Goal: Information Seeking & Learning: Check status

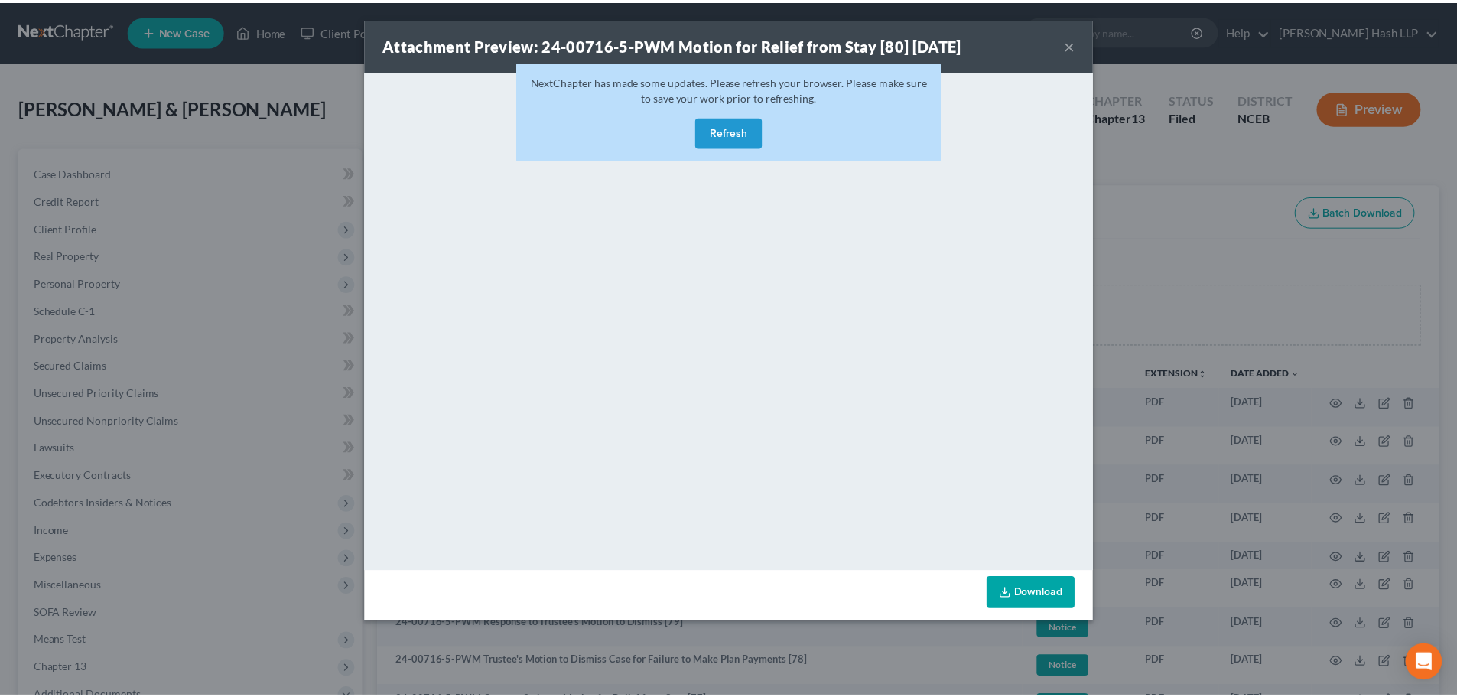
scroll to position [229, 0]
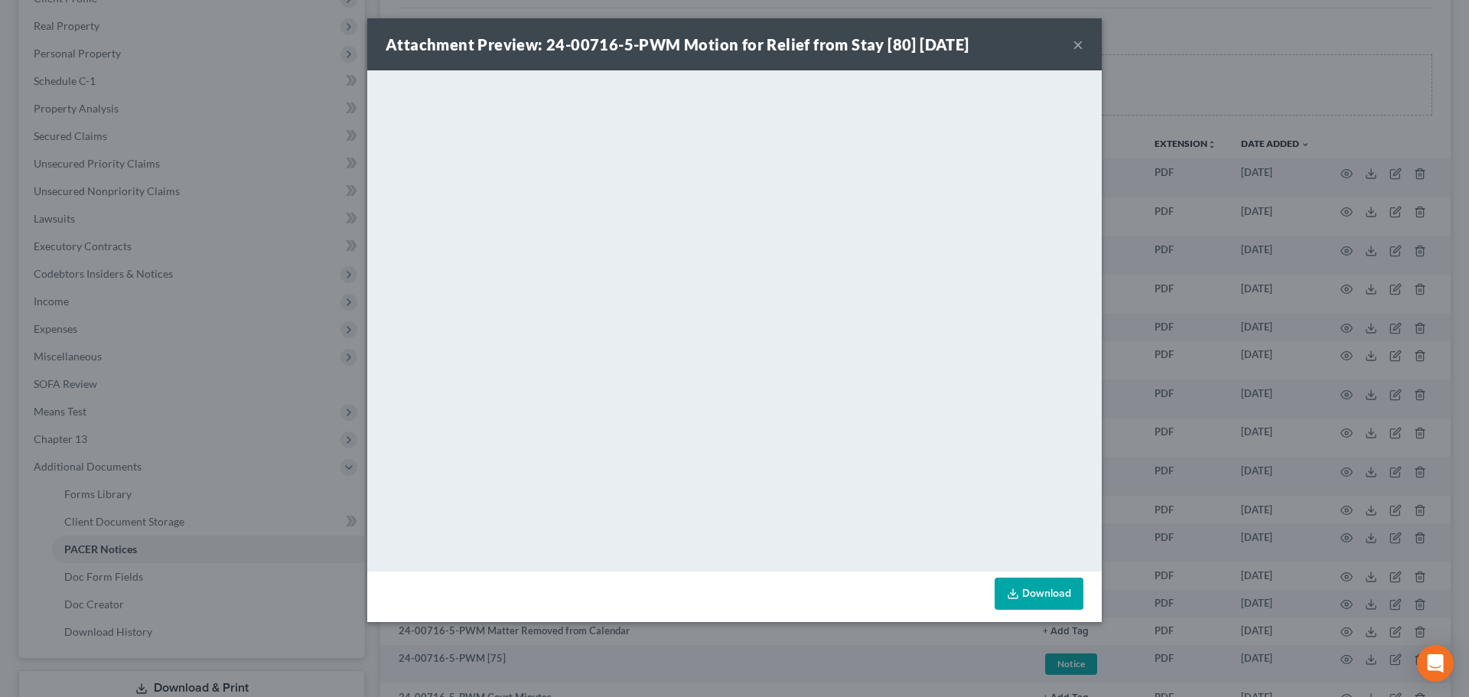
click at [1070, 46] on div "Attachment Preview: 24-00716-5-PWM Motion for Relief from Stay [80] 09/24/2025 ×" at bounding box center [734, 44] width 734 height 52
click at [1081, 44] on button "×" at bounding box center [1077, 44] width 11 height 18
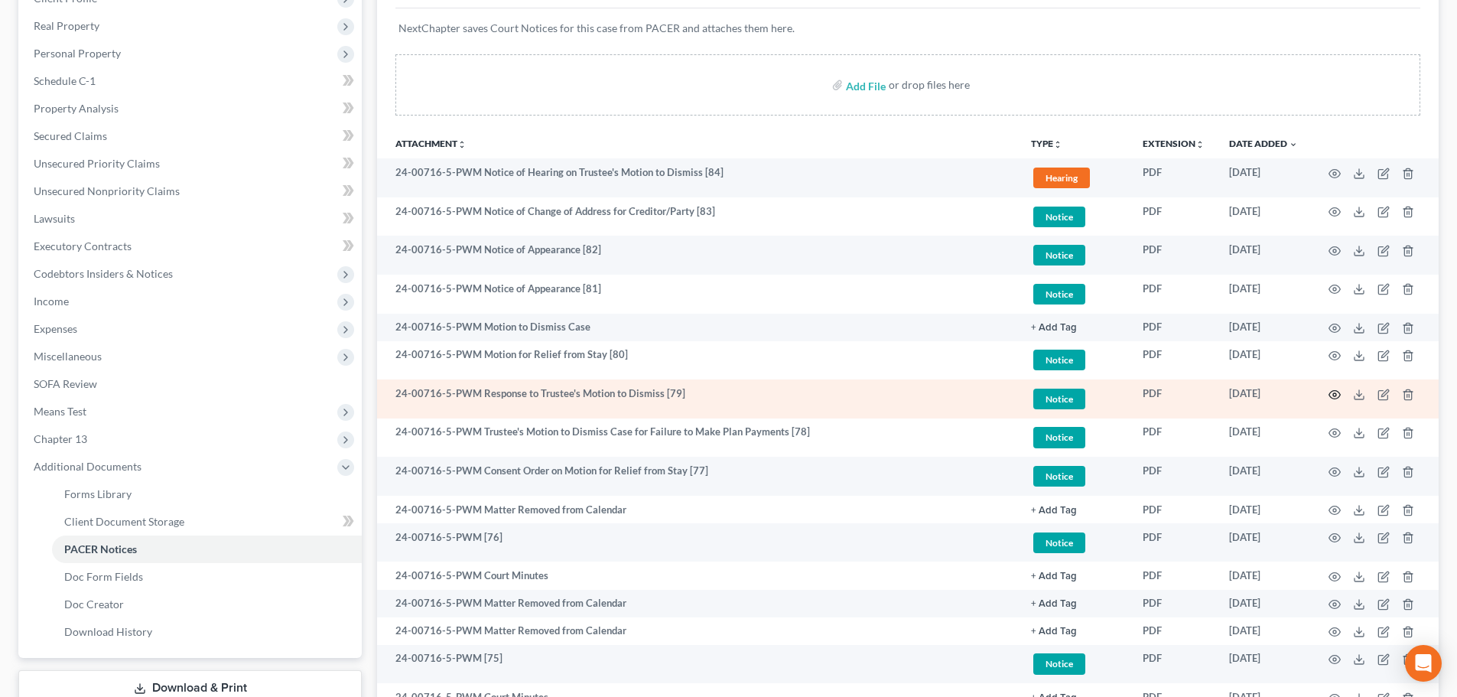
click at [1334, 393] on circle "button" at bounding box center [1334, 394] width 3 height 3
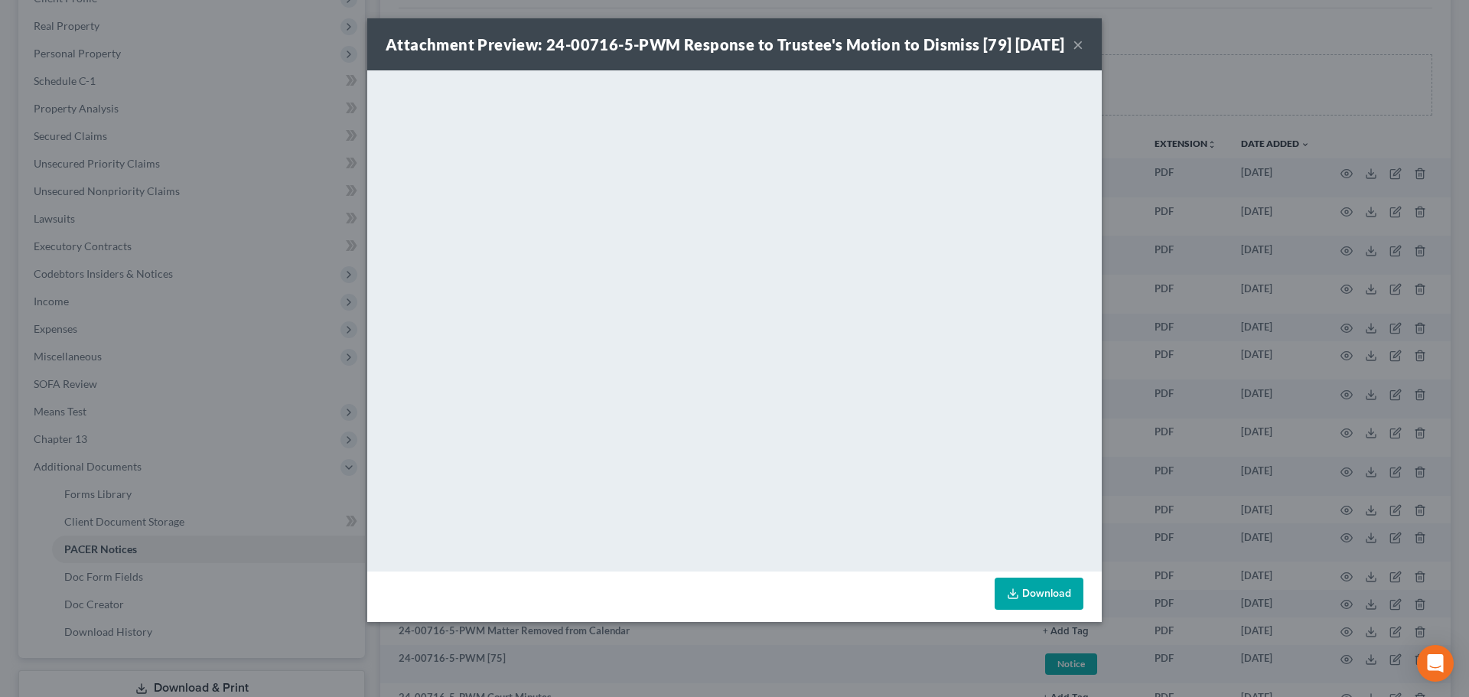
click at [1079, 54] on button "×" at bounding box center [1077, 44] width 11 height 18
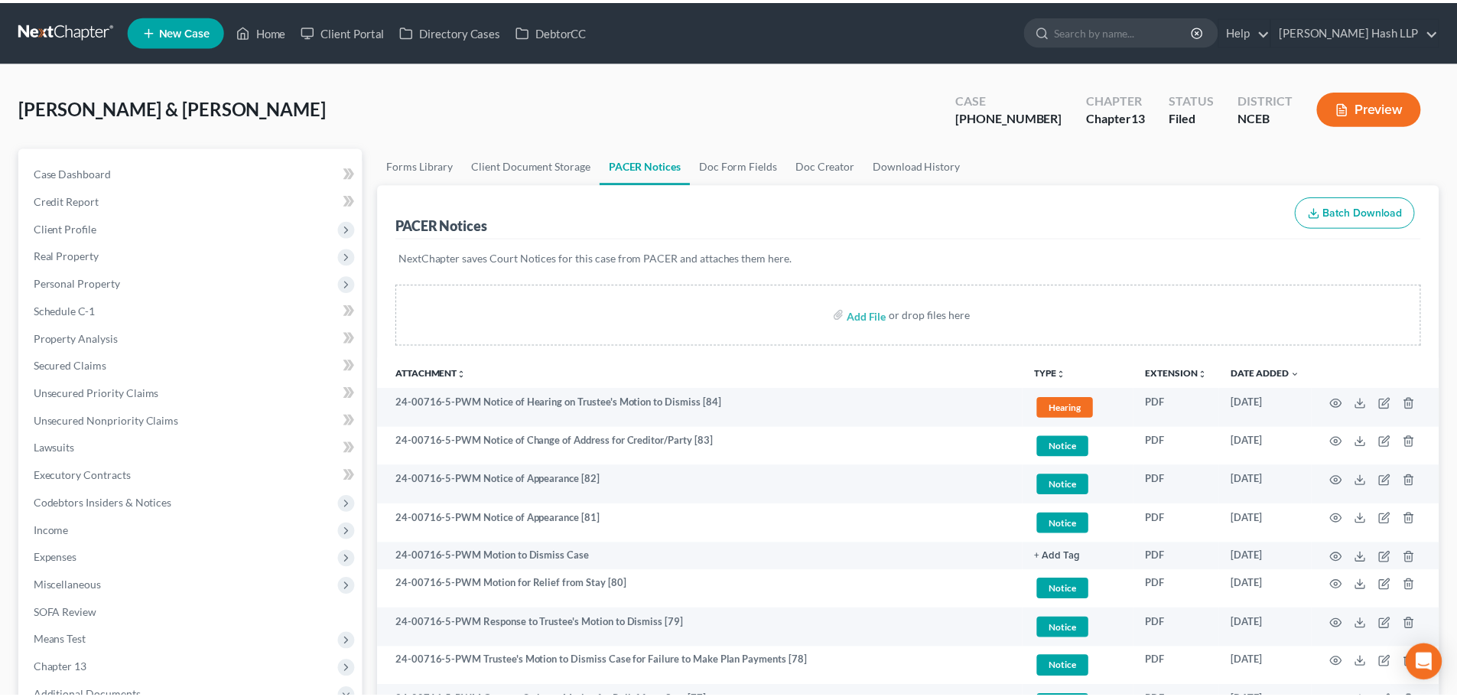
scroll to position [229, 0]
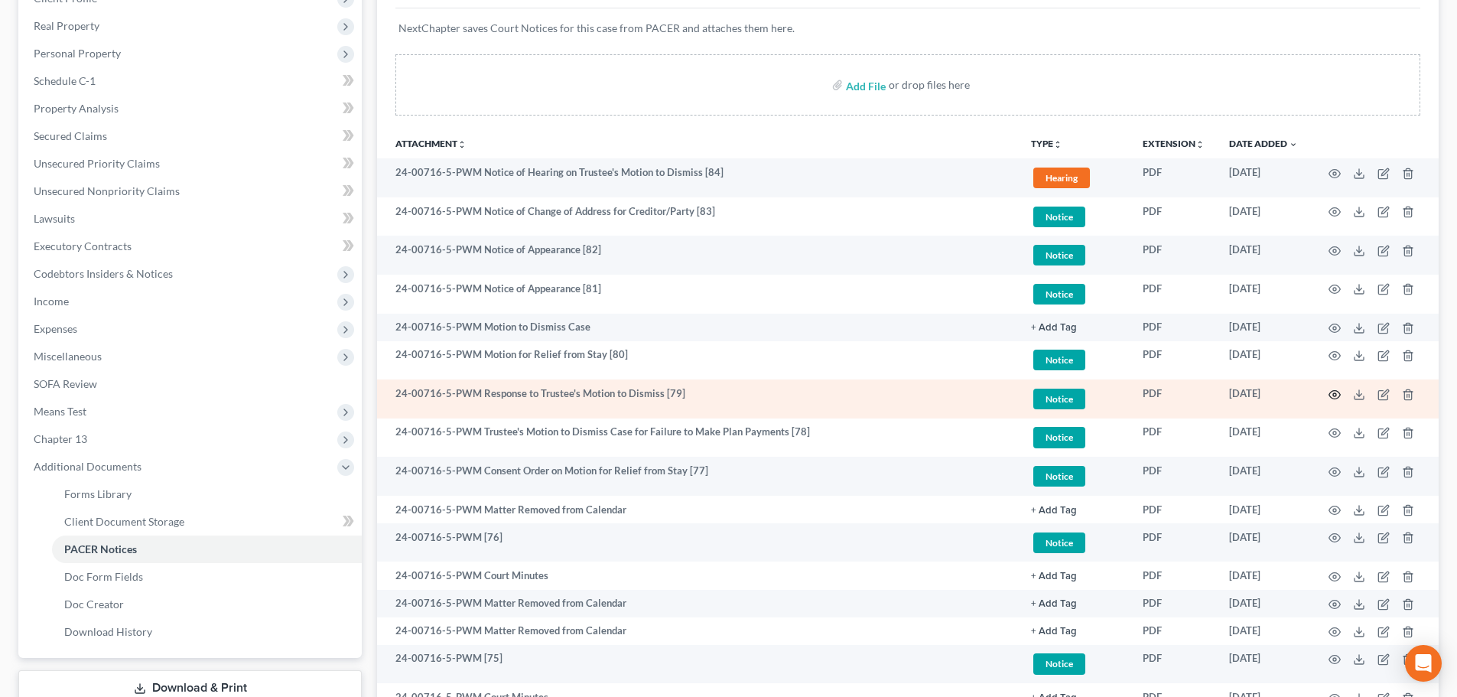
click at [1332, 393] on icon "button" at bounding box center [1335, 395] width 12 height 12
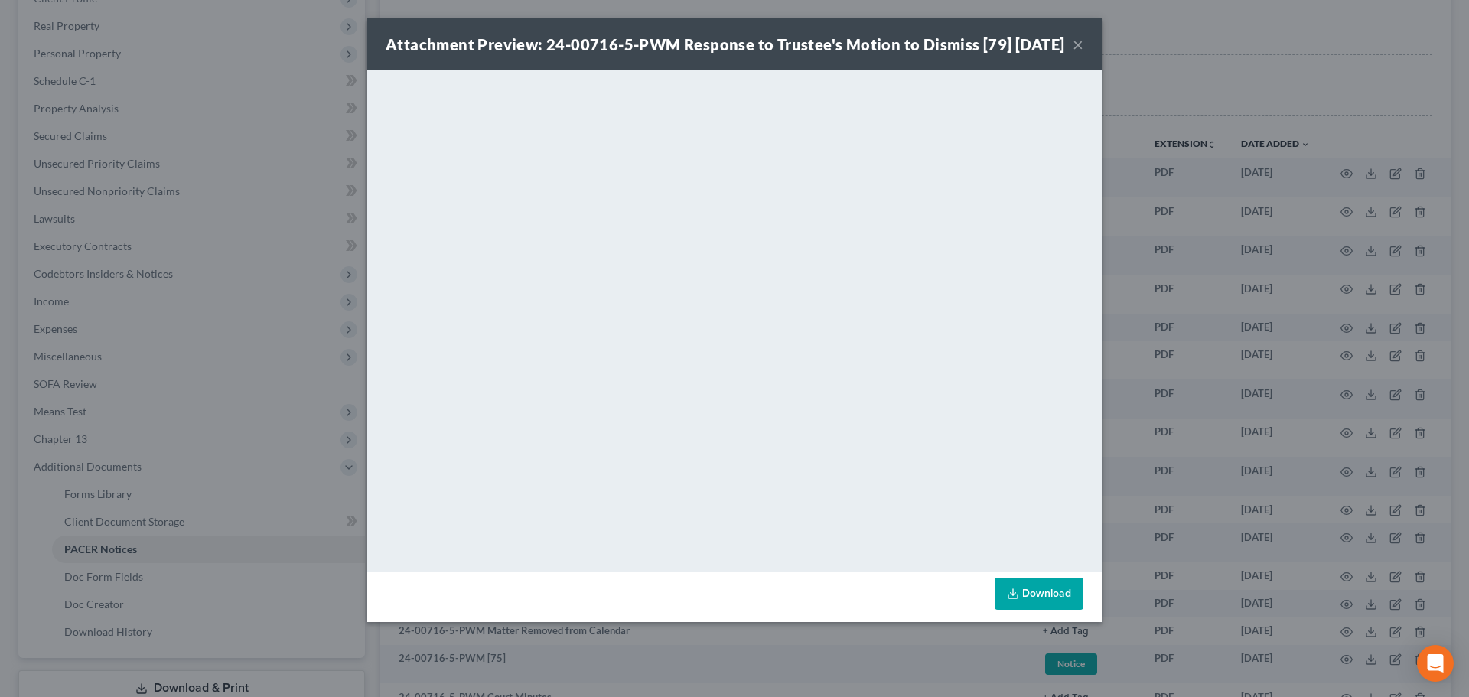
click at [1076, 54] on button "×" at bounding box center [1077, 44] width 11 height 18
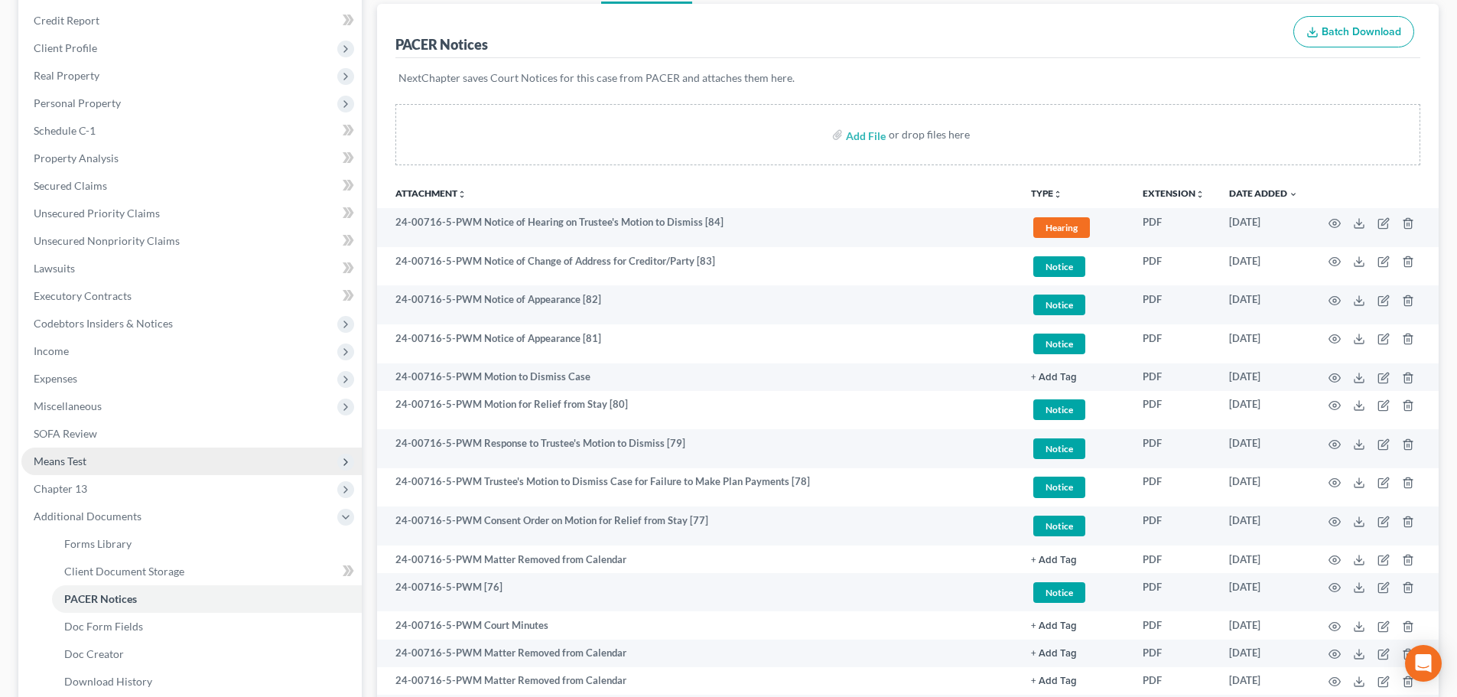
scroll to position [153, 0]
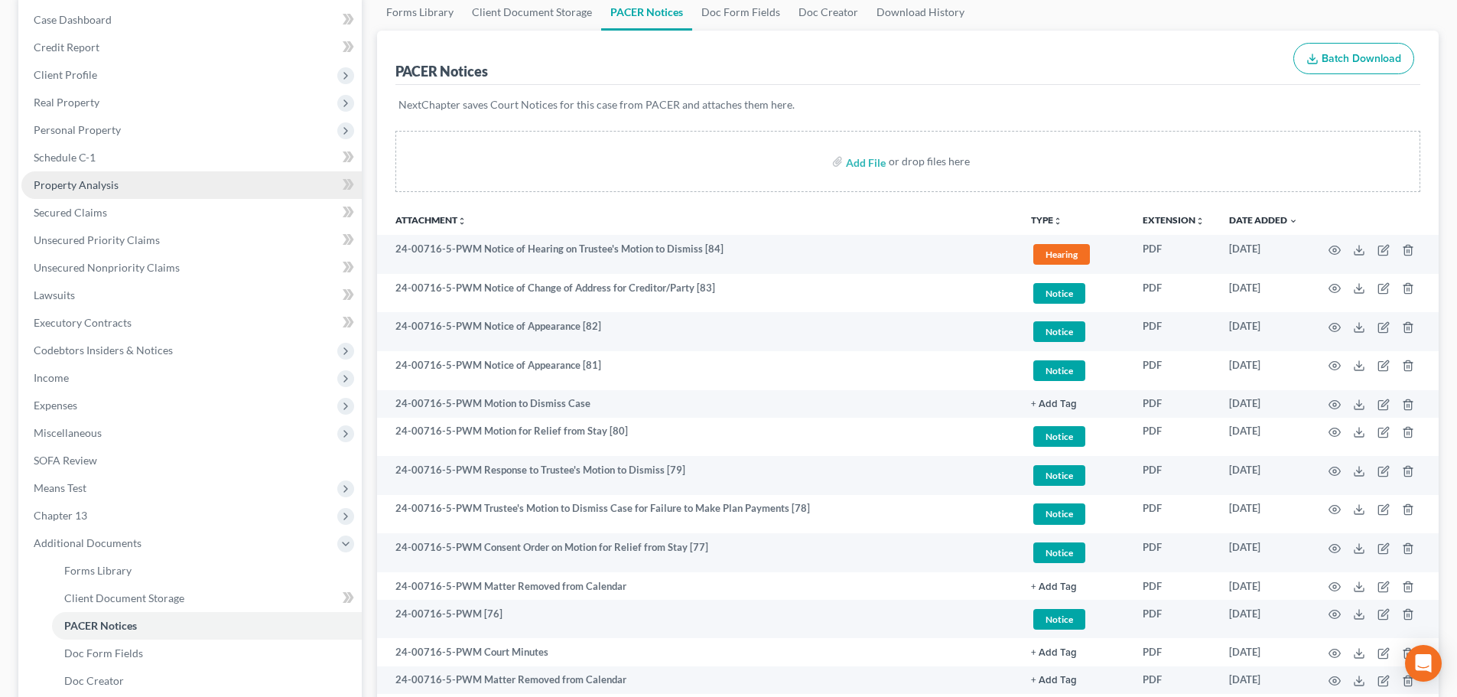
click at [92, 184] on span "Property Analysis" at bounding box center [76, 184] width 85 height 13
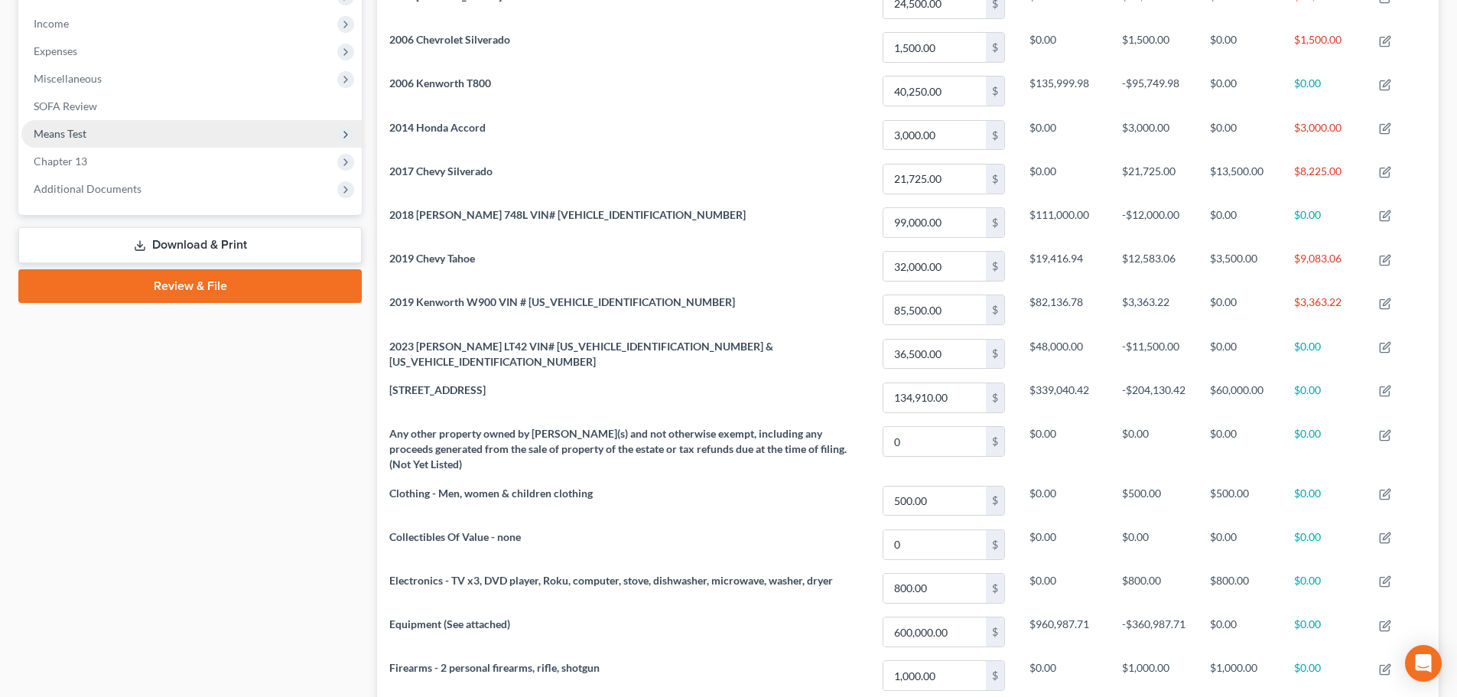
scroll to position [460, 0]
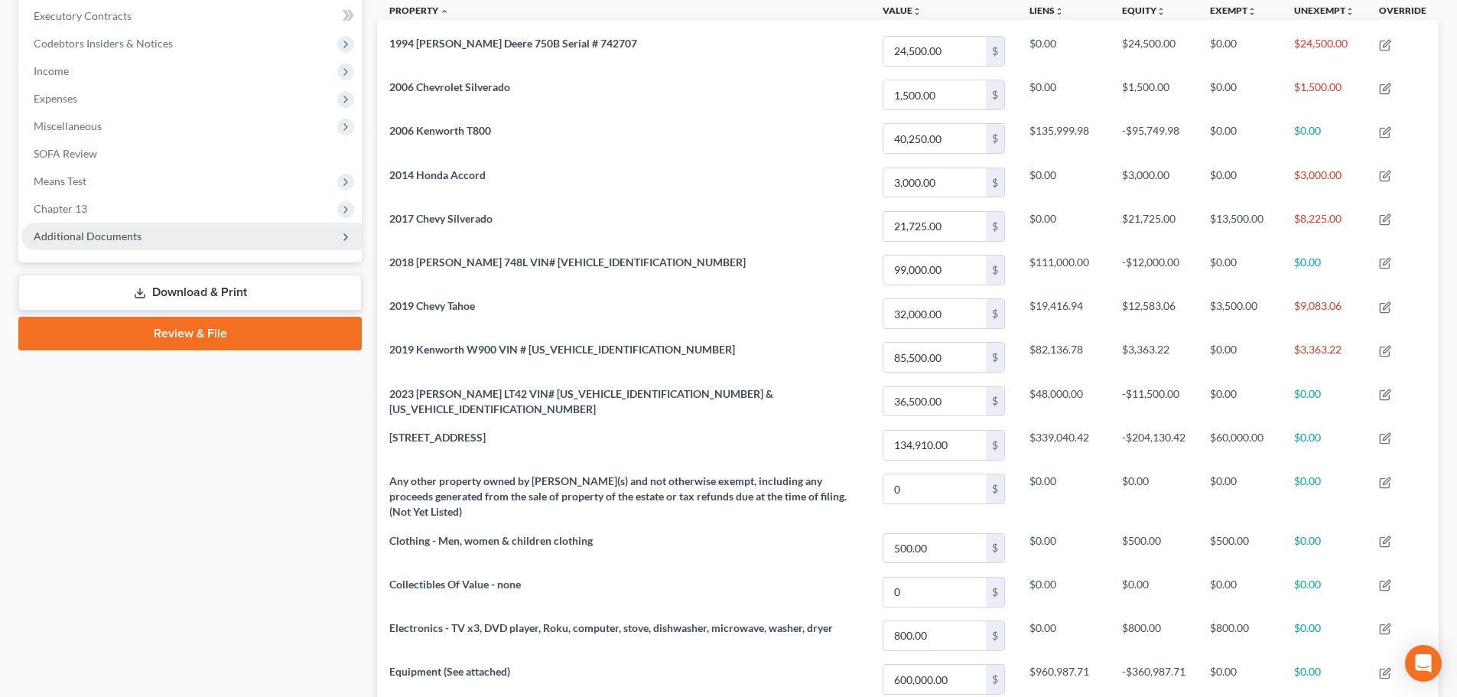
click at [94, 234] on span "Additional Documents" at bounding box center [88, 235] width 108 height 13
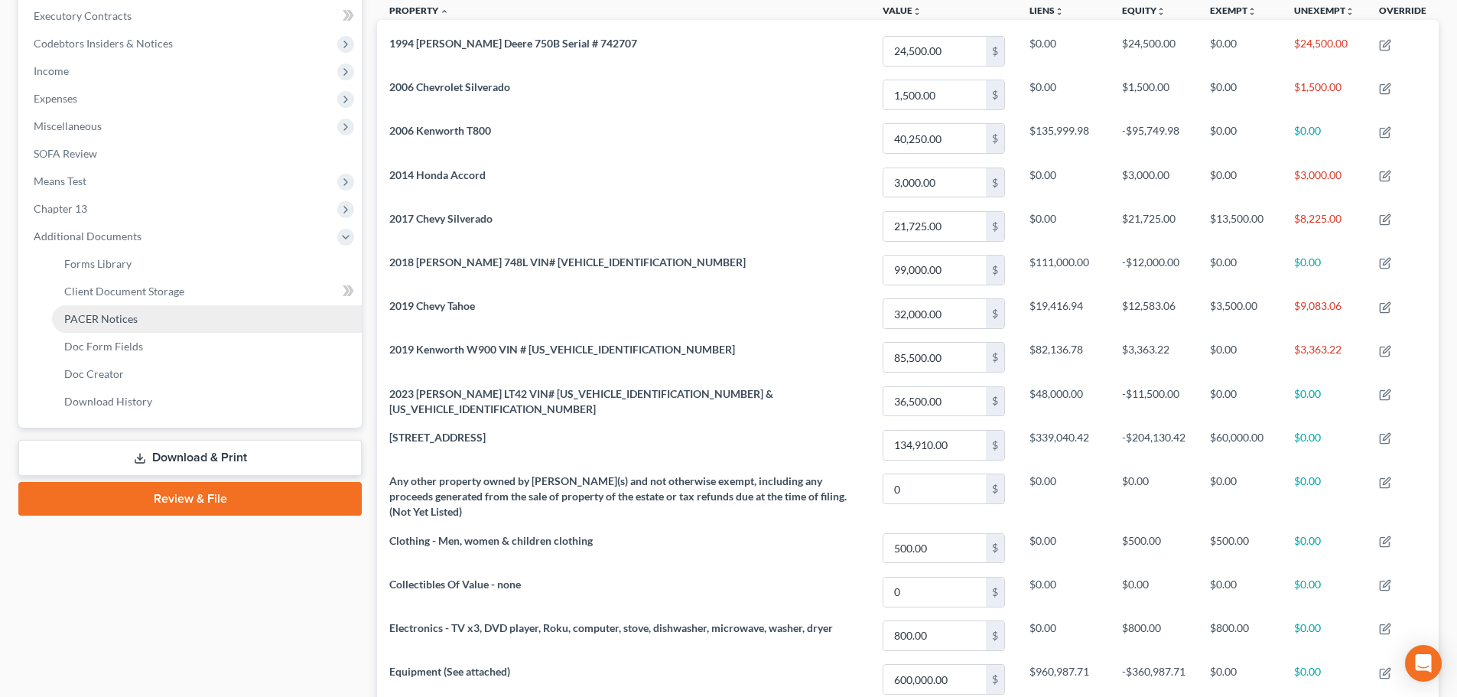
click at [128, 318] on span "PACER Notices" at bounding box center [100, 318] width 73 height 13
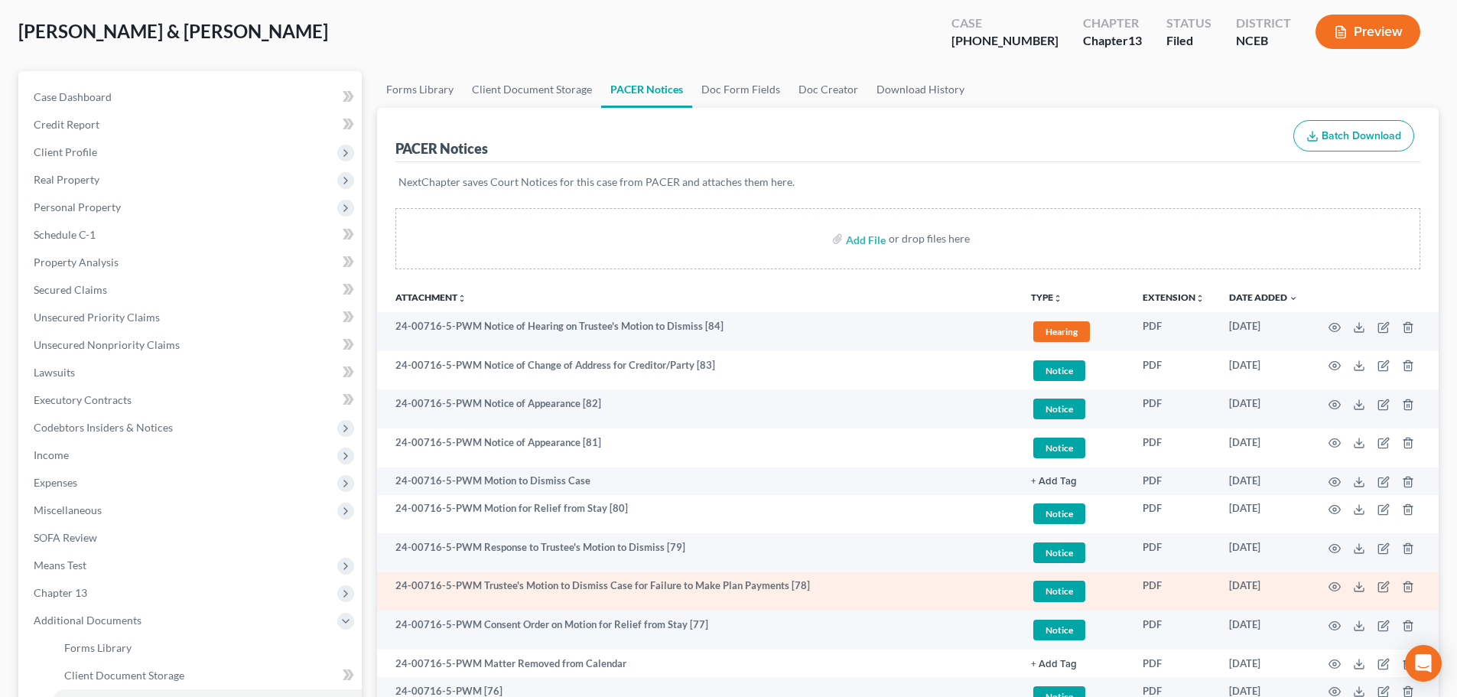
scroll to position [76, 0]
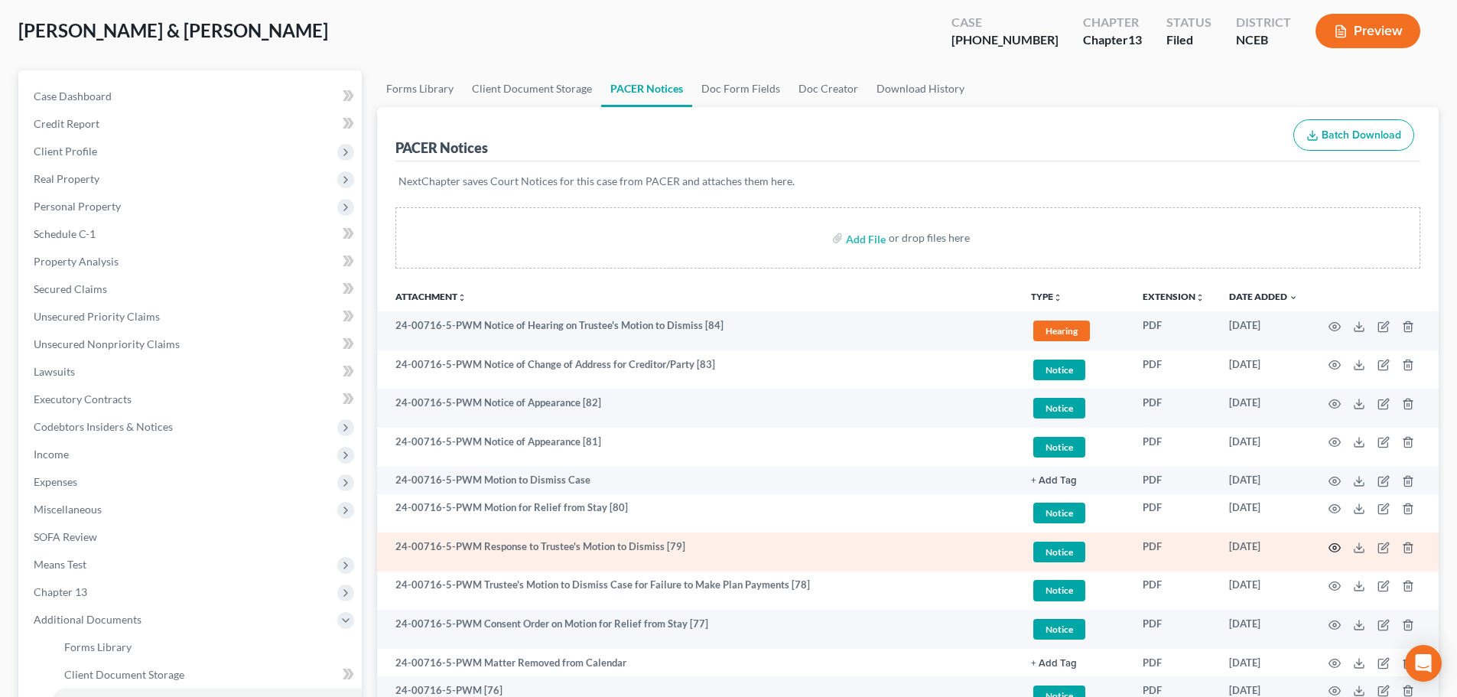
click at [1336, 548] on circle "button" at bounding box center [1334, 547] width 3 height 3
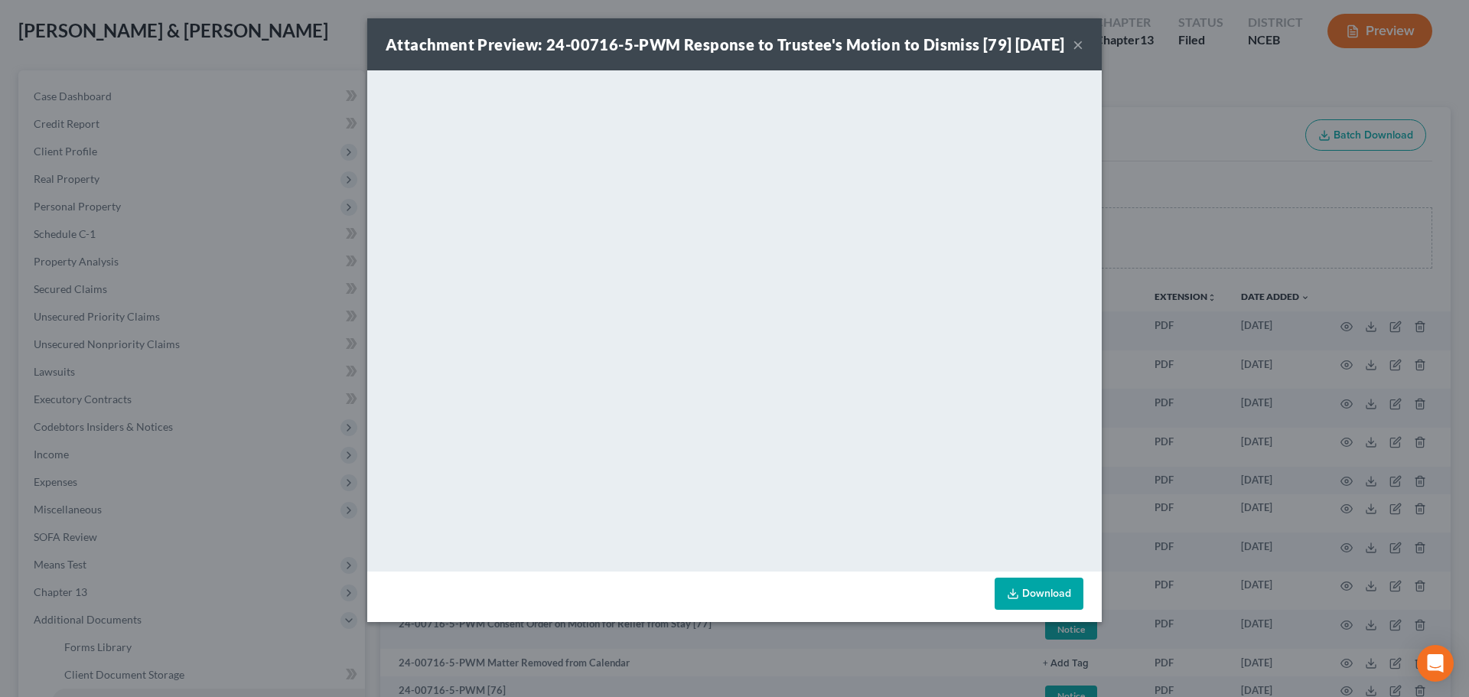
drag, startPoint x: 1079, startPoint y: 52, endPoint x: 987, endPoint y: 95, distance: 102.0
click at [1079, 51] on button "×" at bounding box center [1077, 44] width 11 height 18
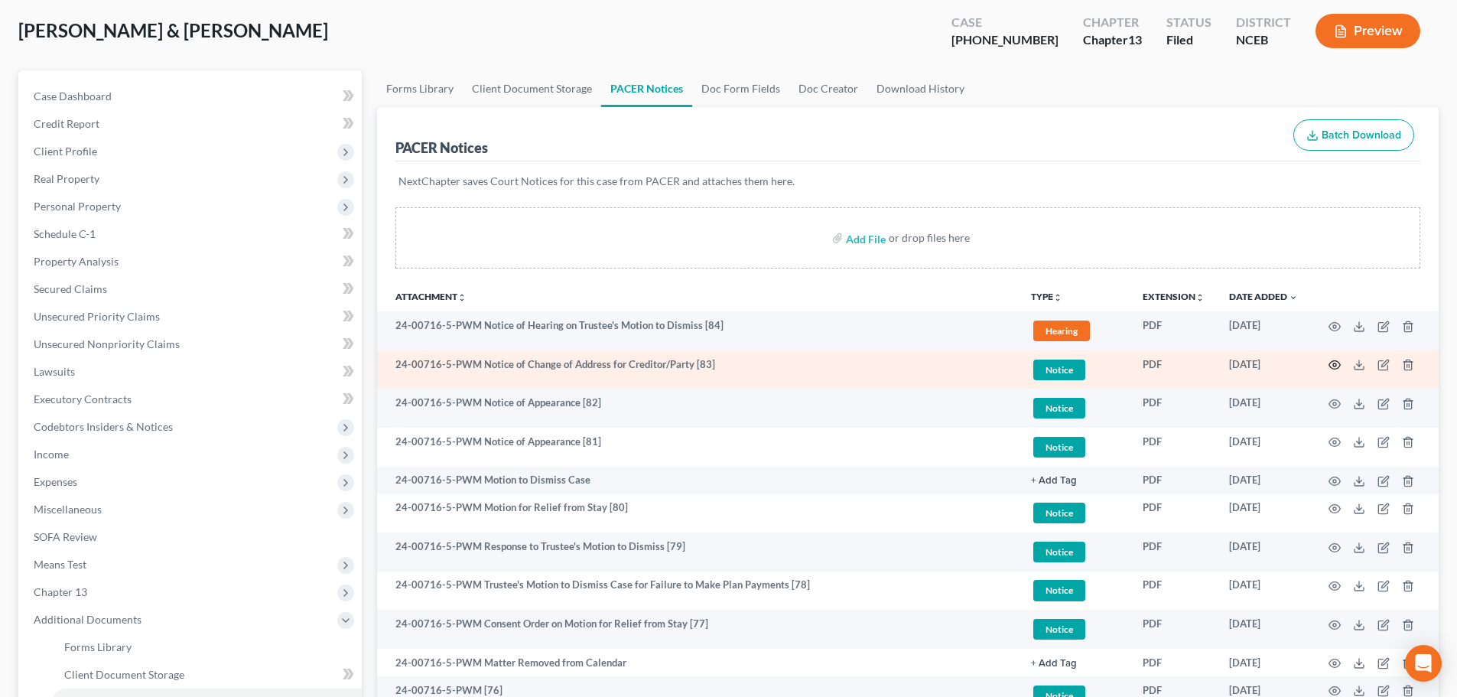
click at [1334, 366] on circle "button" at bounding box center [1334, 364] width 3 height 3
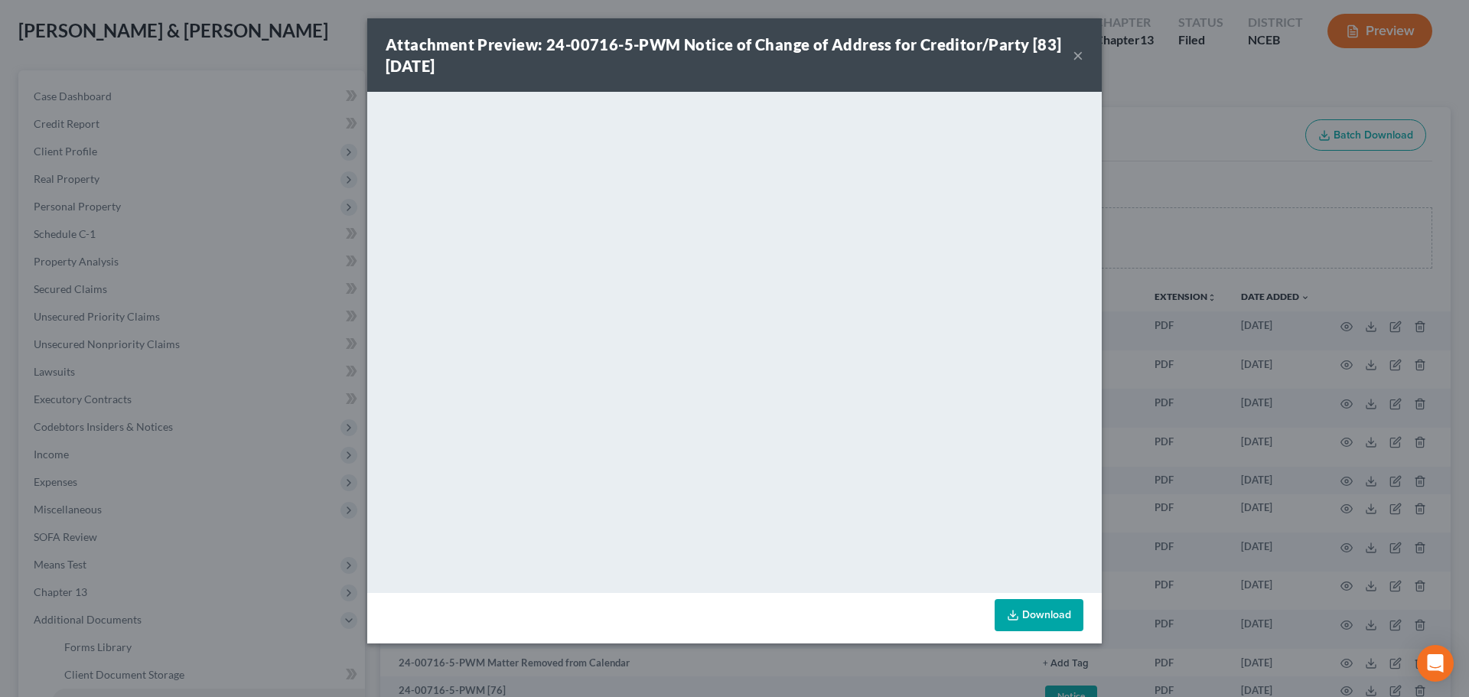
click at [1076, 55] on button "×" at bounding box center [1077, 55] width 11 height 18
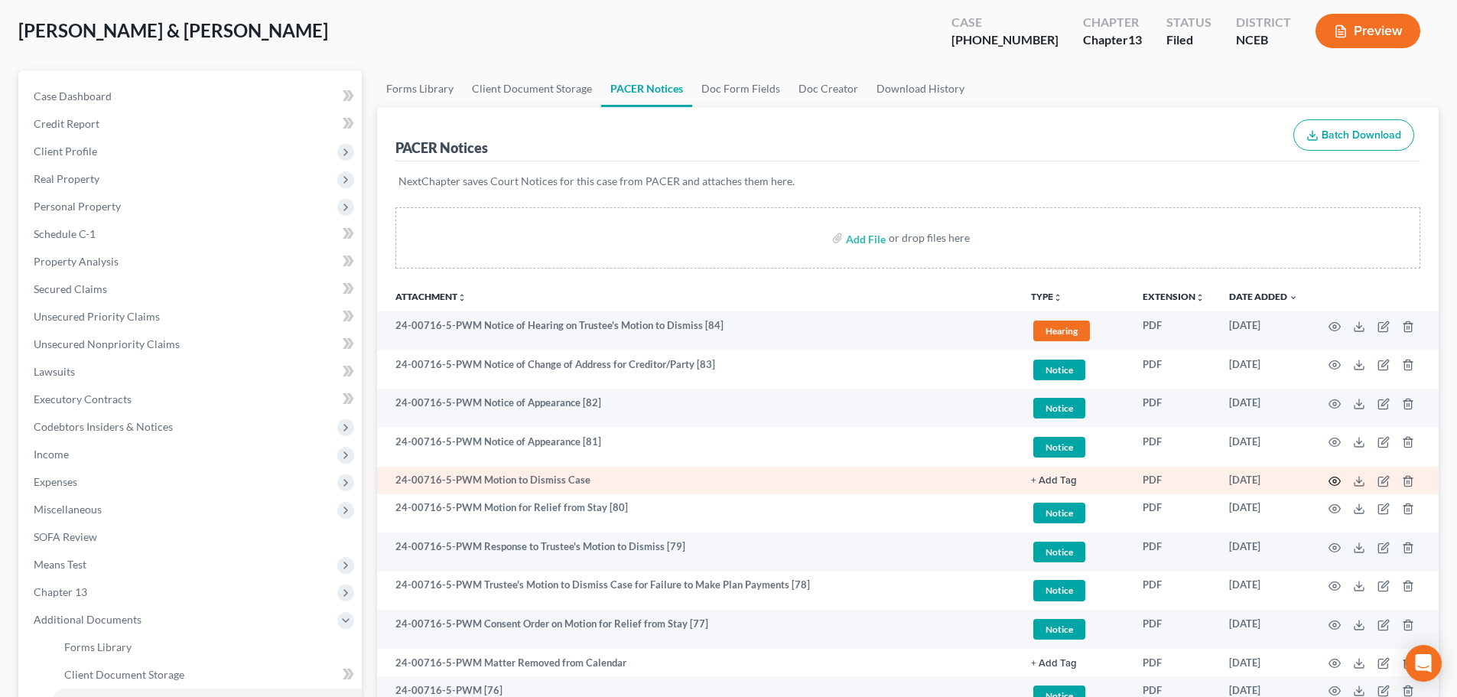
click at [1336, 479] on icon "button" at bounding box center [1335, 481] width 12 height 12
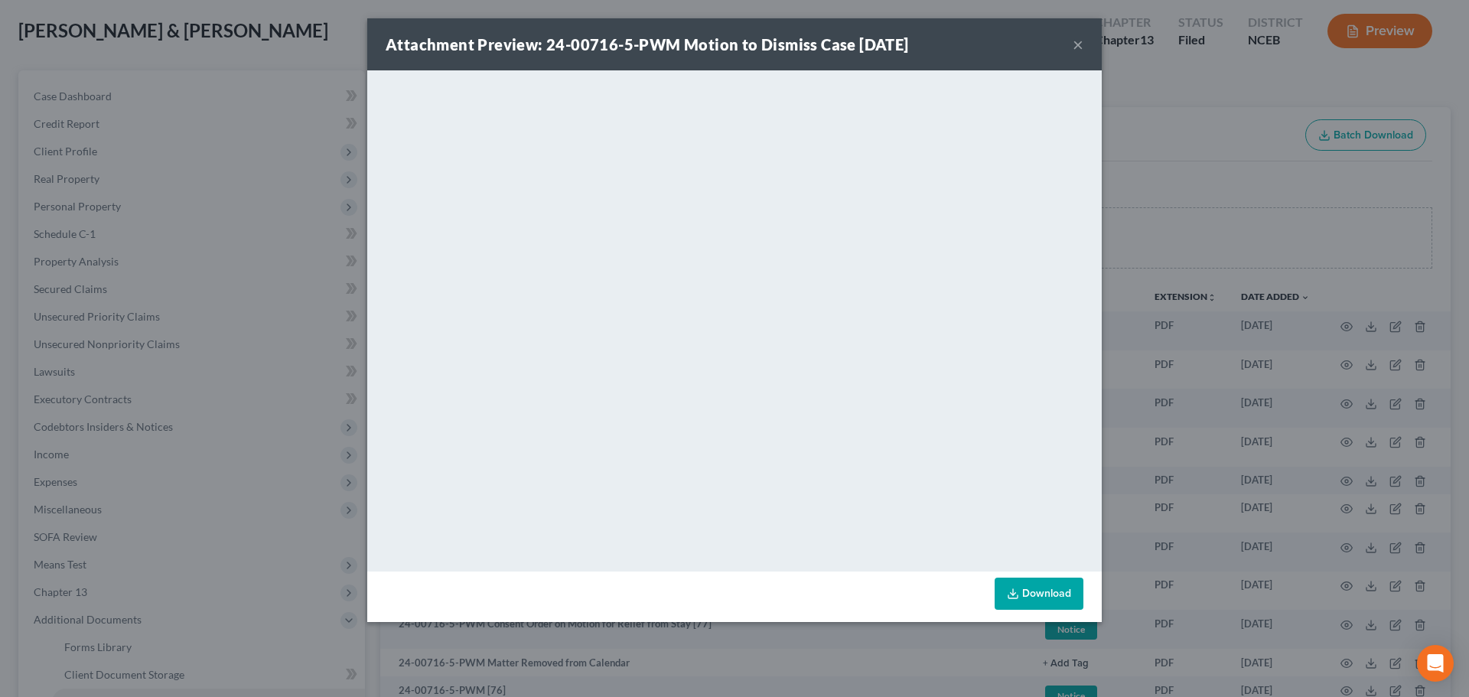
drag, startPoint x: 1076, startPoint y: 44, endPoint x: 1067, endPoint y: 50, distance: 10.9
click at [1076, 43] on button "×" at bounding box center [1077, 44] width 11 height 18
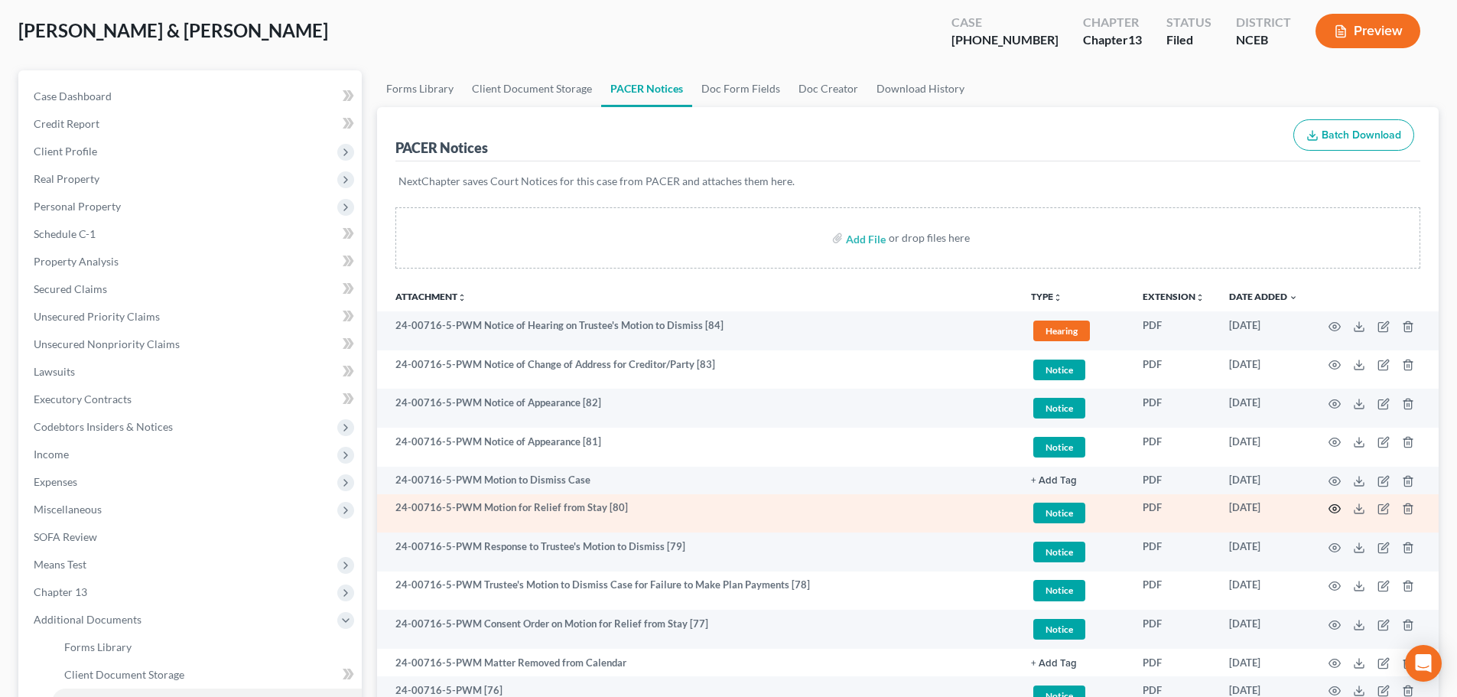
click at [1333, 506] on icon "button" at bounding box center [1335, 509] width 12 height 12
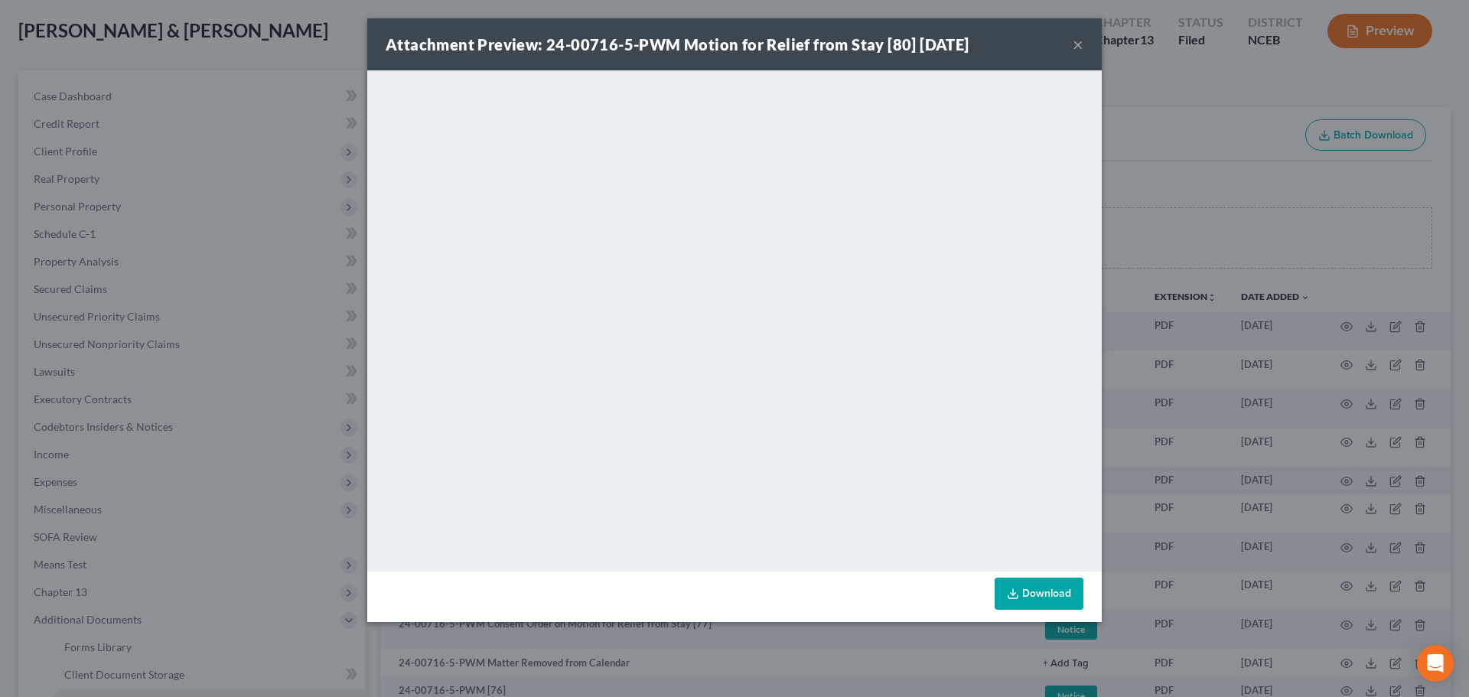
click at [1079, 37] on button "×" at bounding box center [1077, 44] width 11 height 18
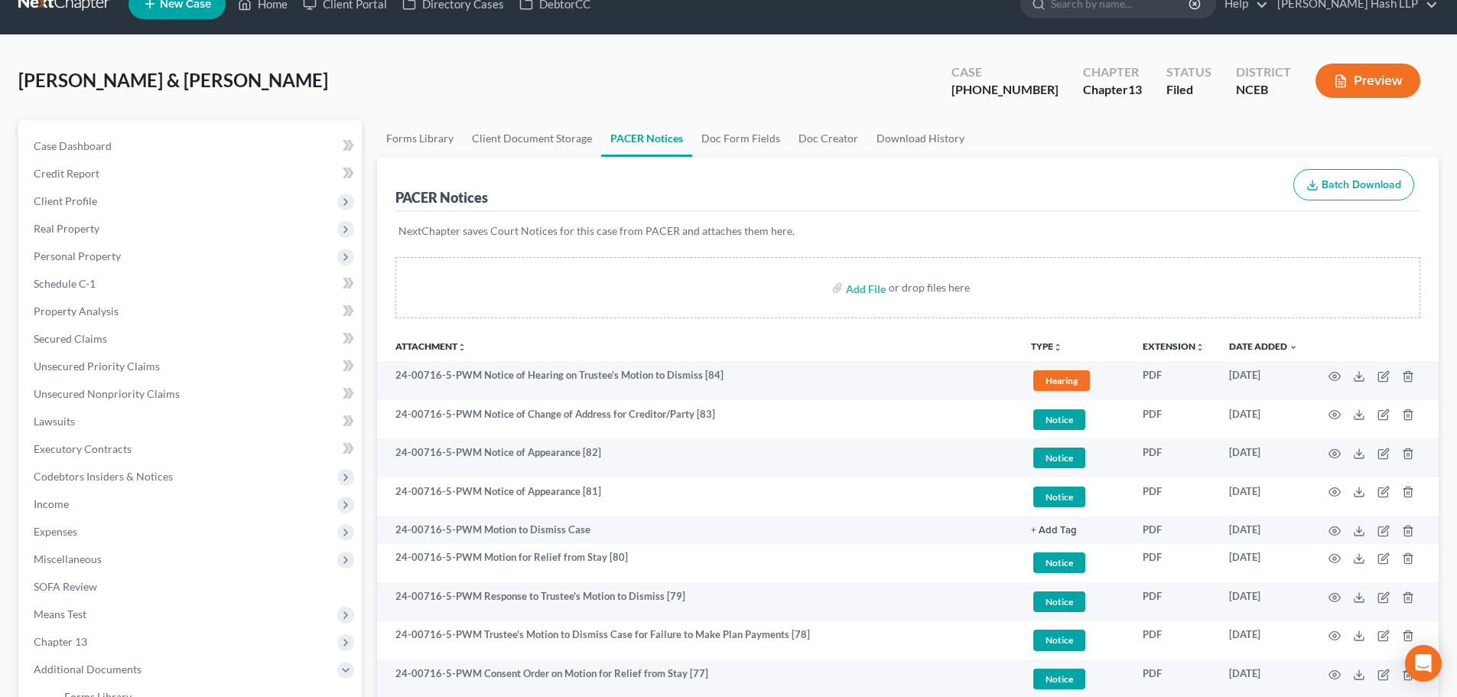
scroll to position [0, 0]
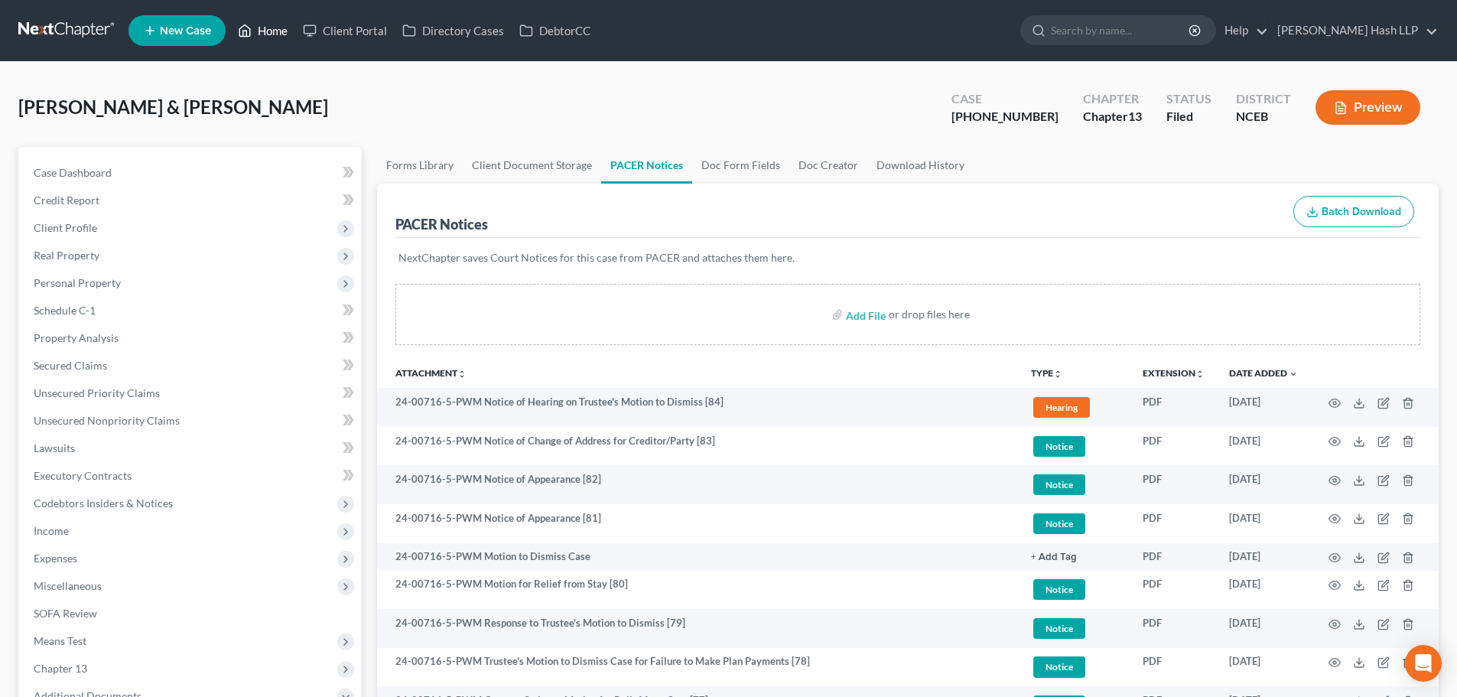
click at [263, 27] on link "Home" at bounding box center [262, 31] width 65 height 28
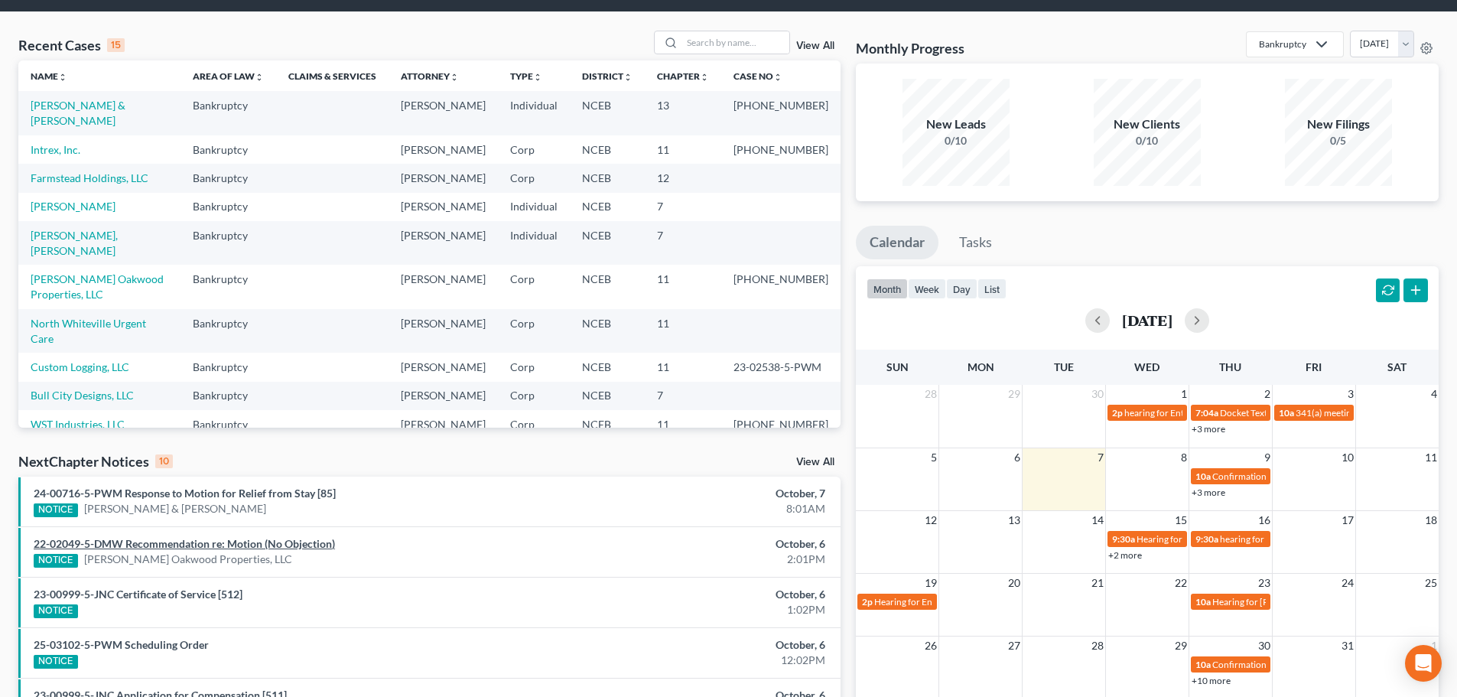
scroll to position [76, 0]
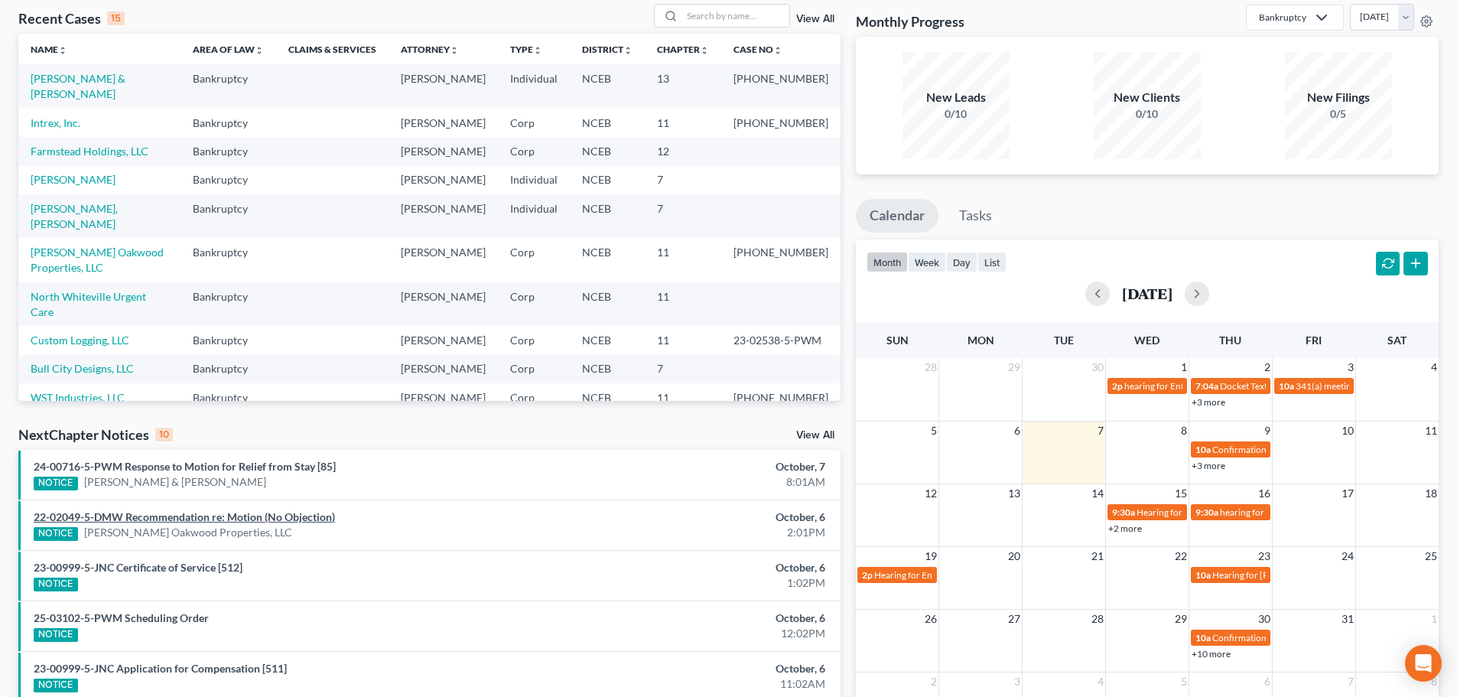
click at [204, 516] on link "22-02049-5-DMW Recommendation re: Motion (No Objection)" at bounding box center [184, 516] width 301 height 13
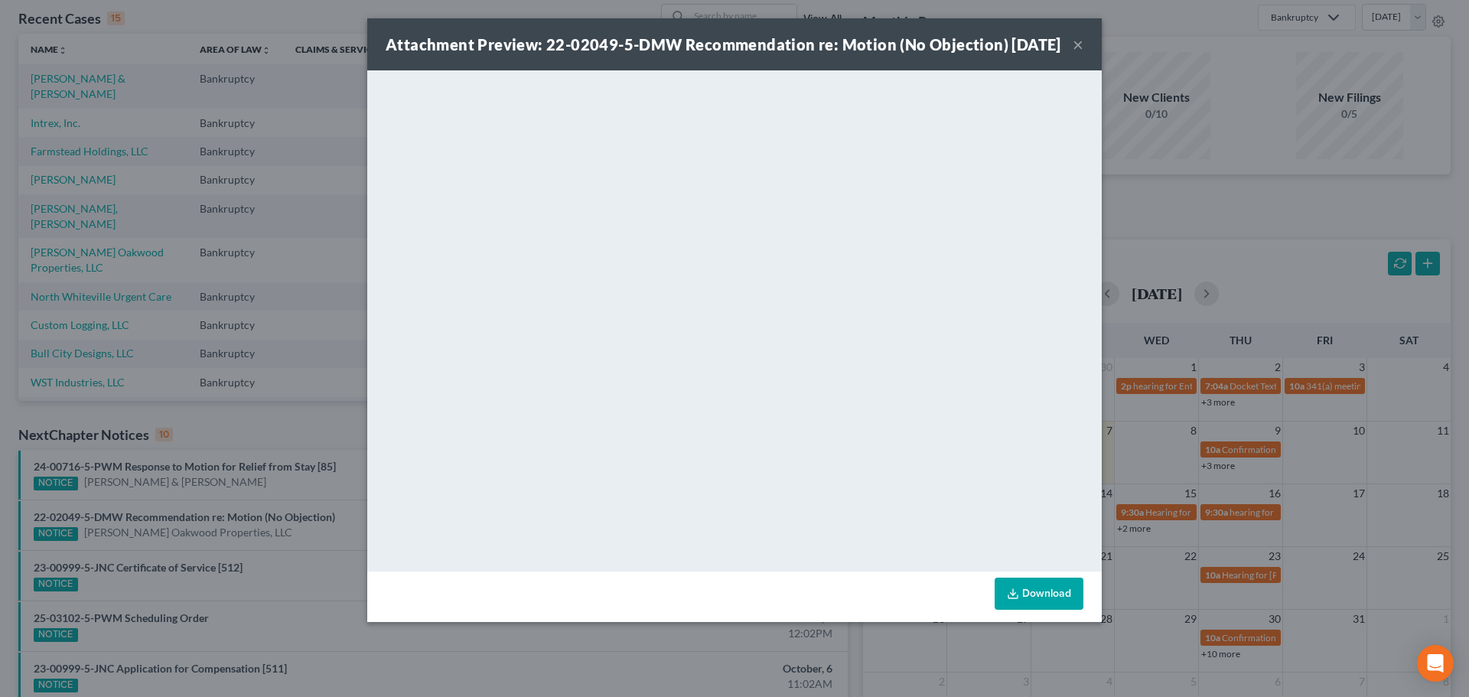
click at [1076, 52] on button "×" at bounding box center [1077, 44] width 11 height 18
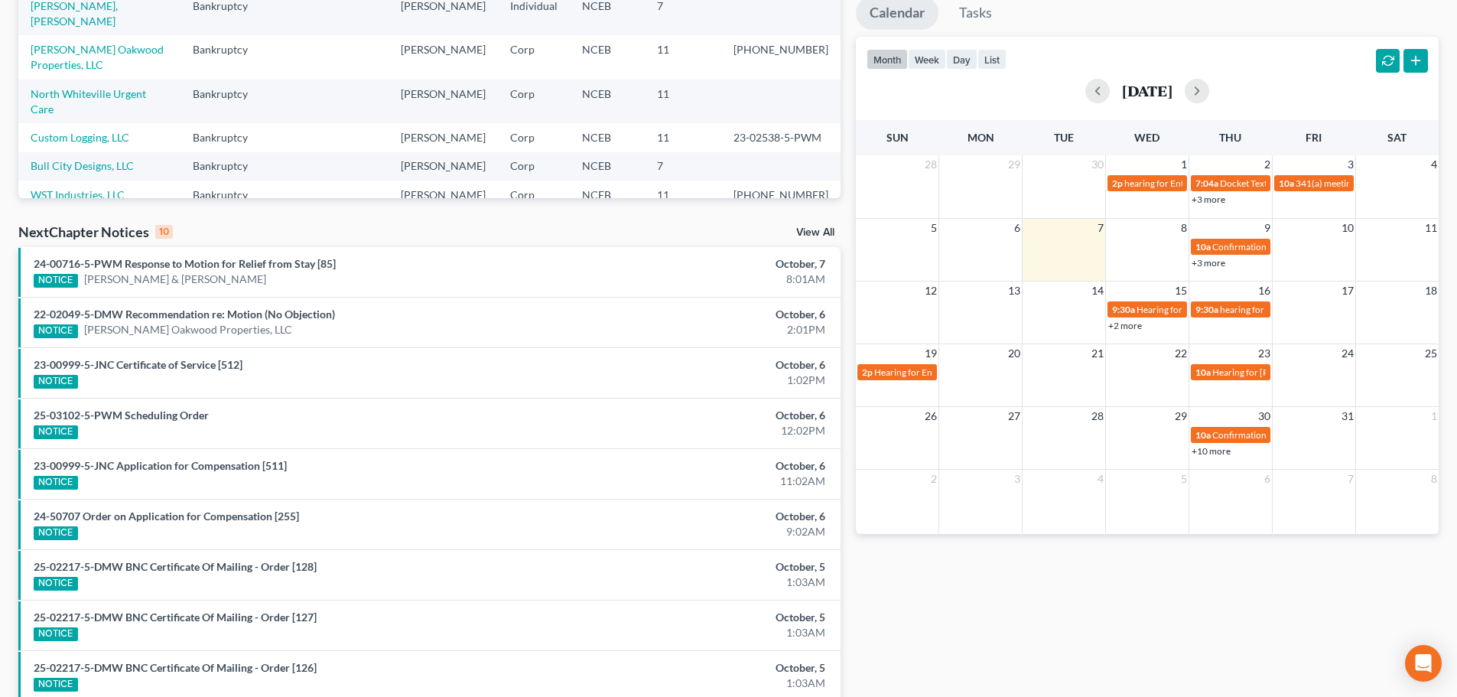
scroll to position [306, 0]
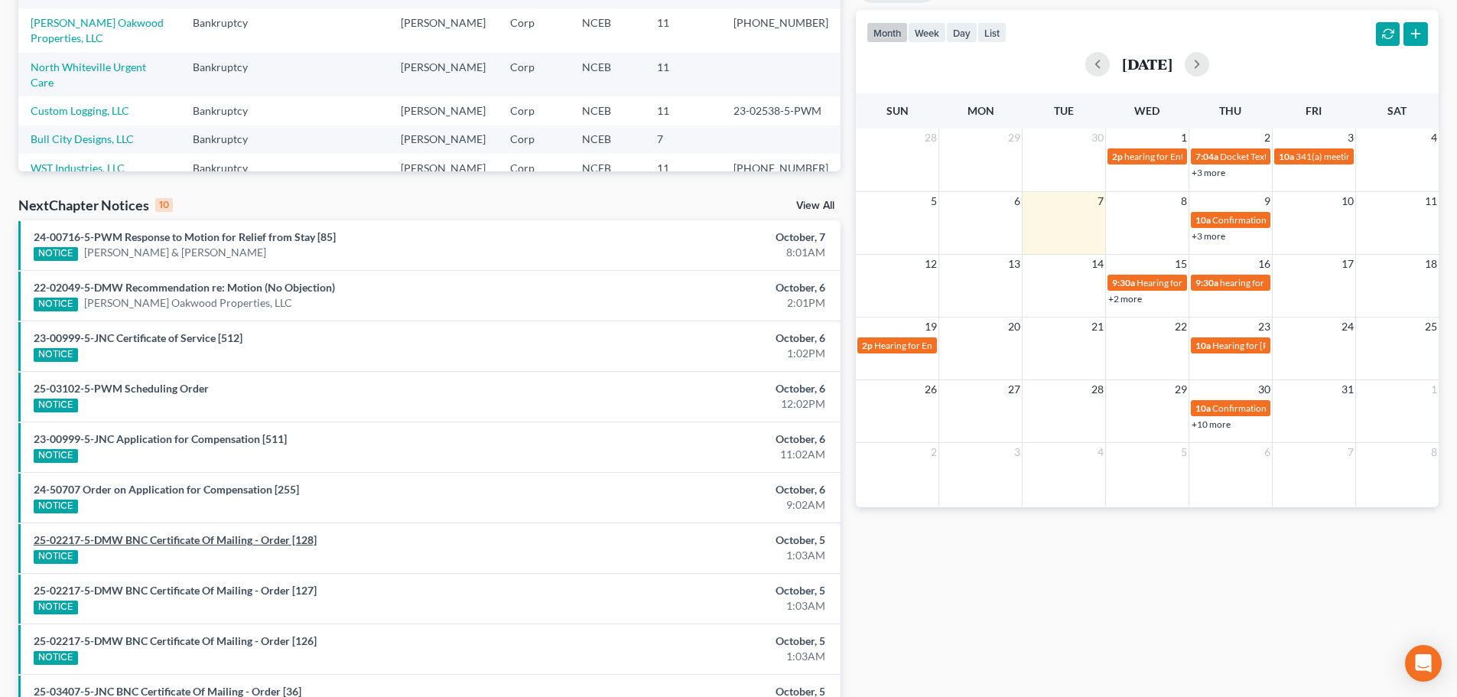
click at [189, 544] on link "25-02217-5-DMW BNC Certificate Of Mailing - Order [128]" at bounding box center [175, 539] width 283 height 13
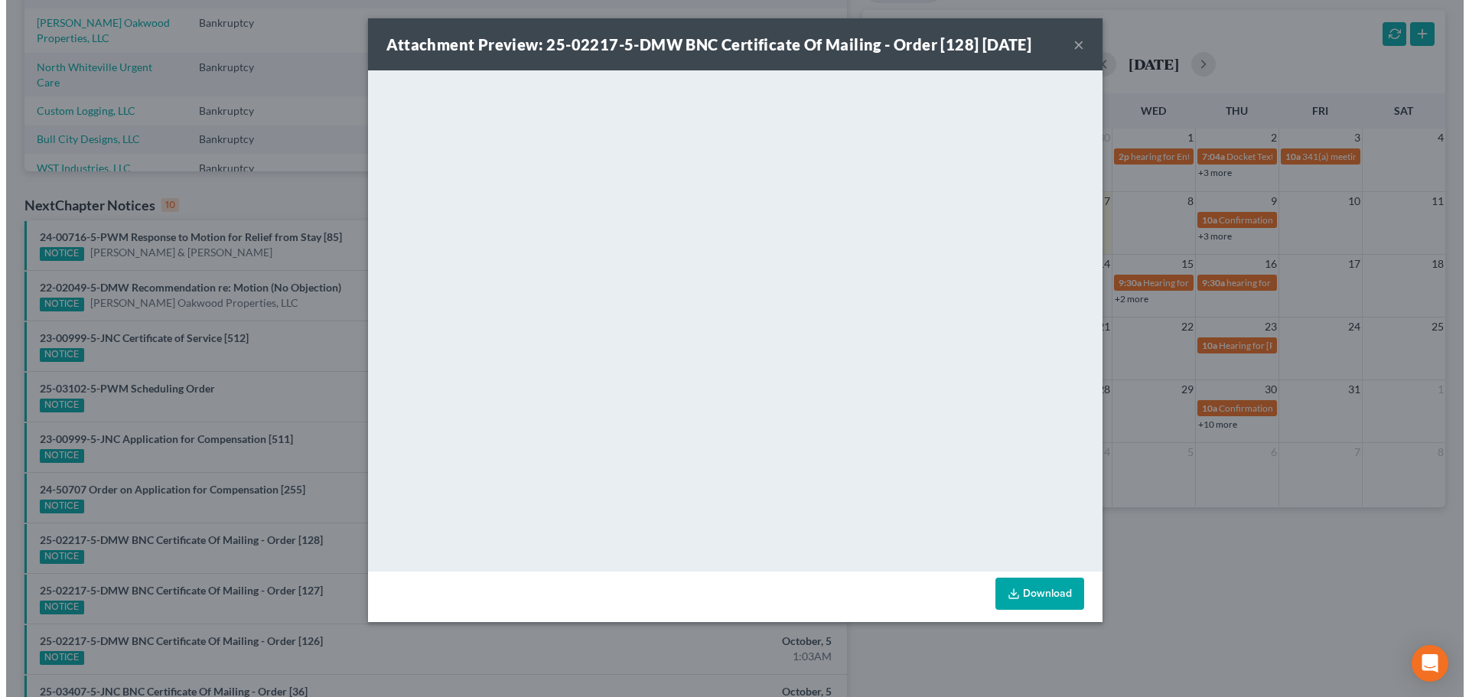
scroll to position [260, 0]
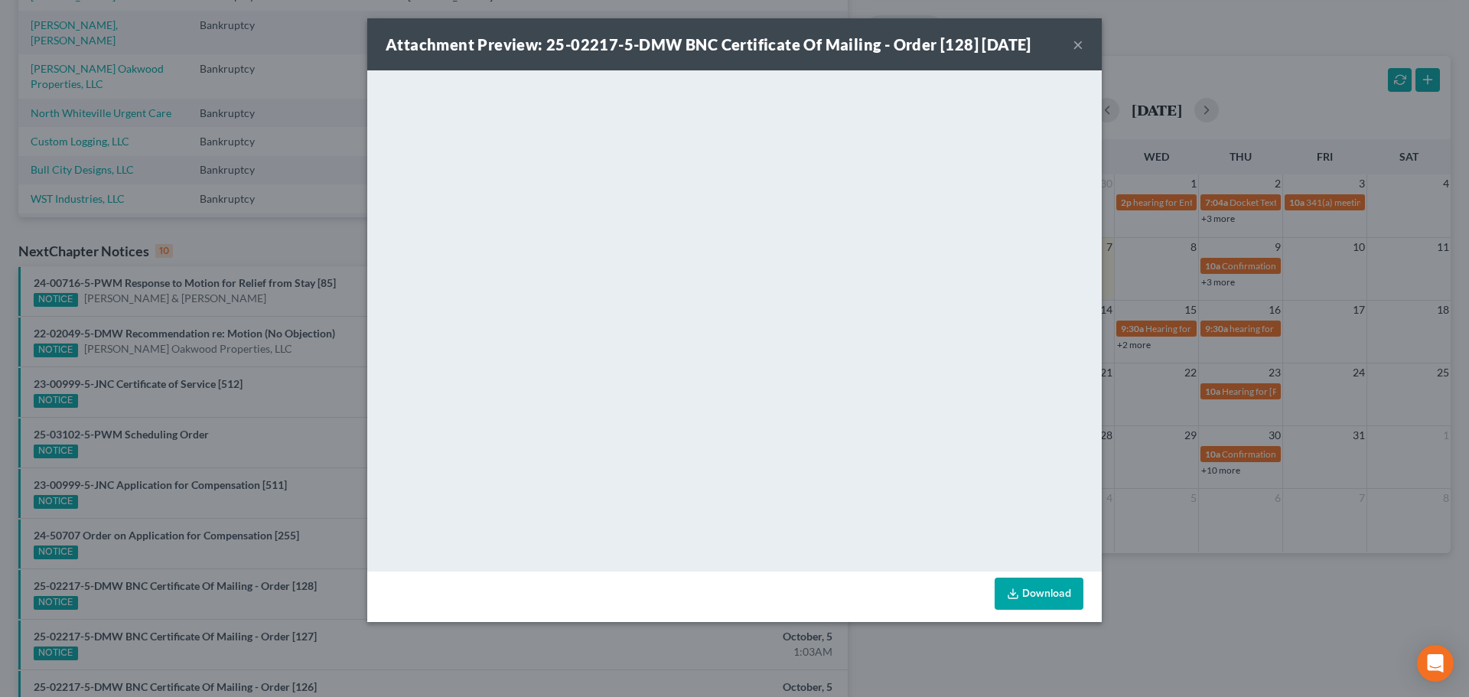
click at [1078, 47] on button "×" at bounding box center [1077, 44] width 11 height 18
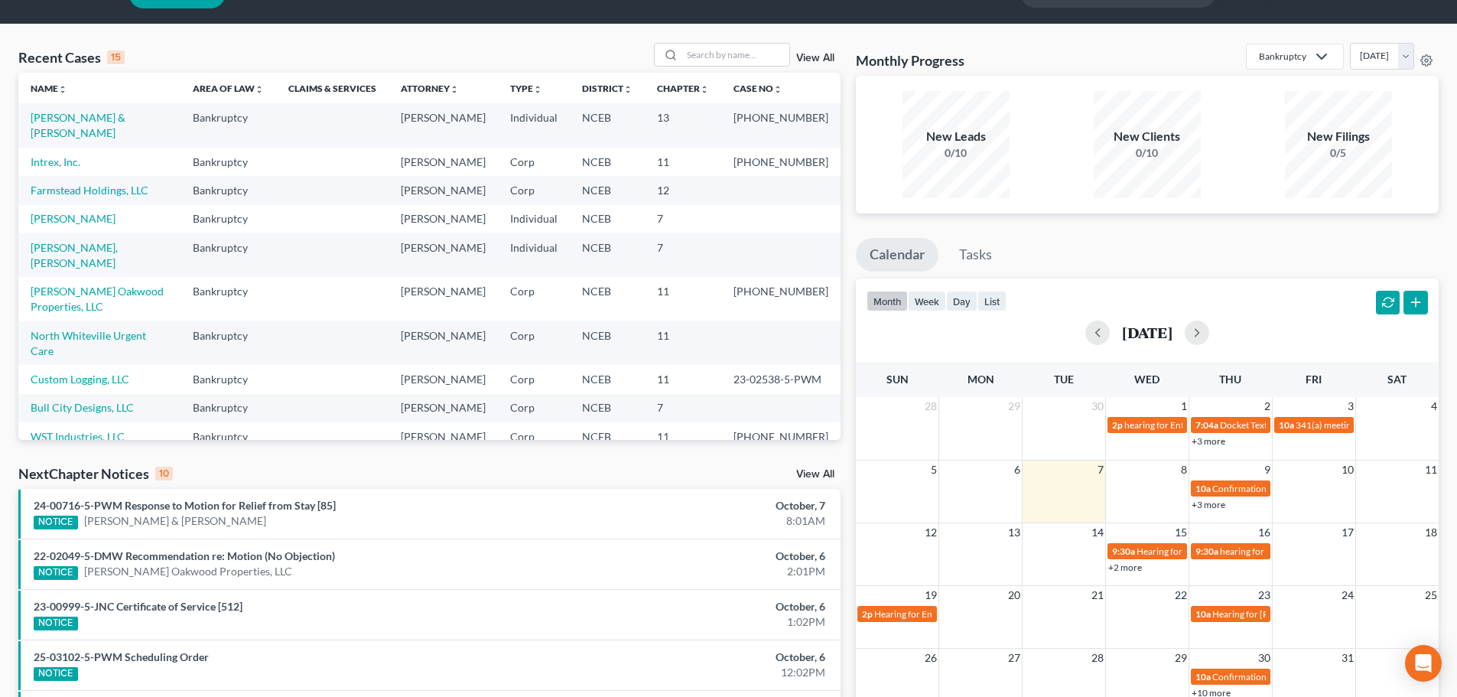
scroll to position [0, 0]
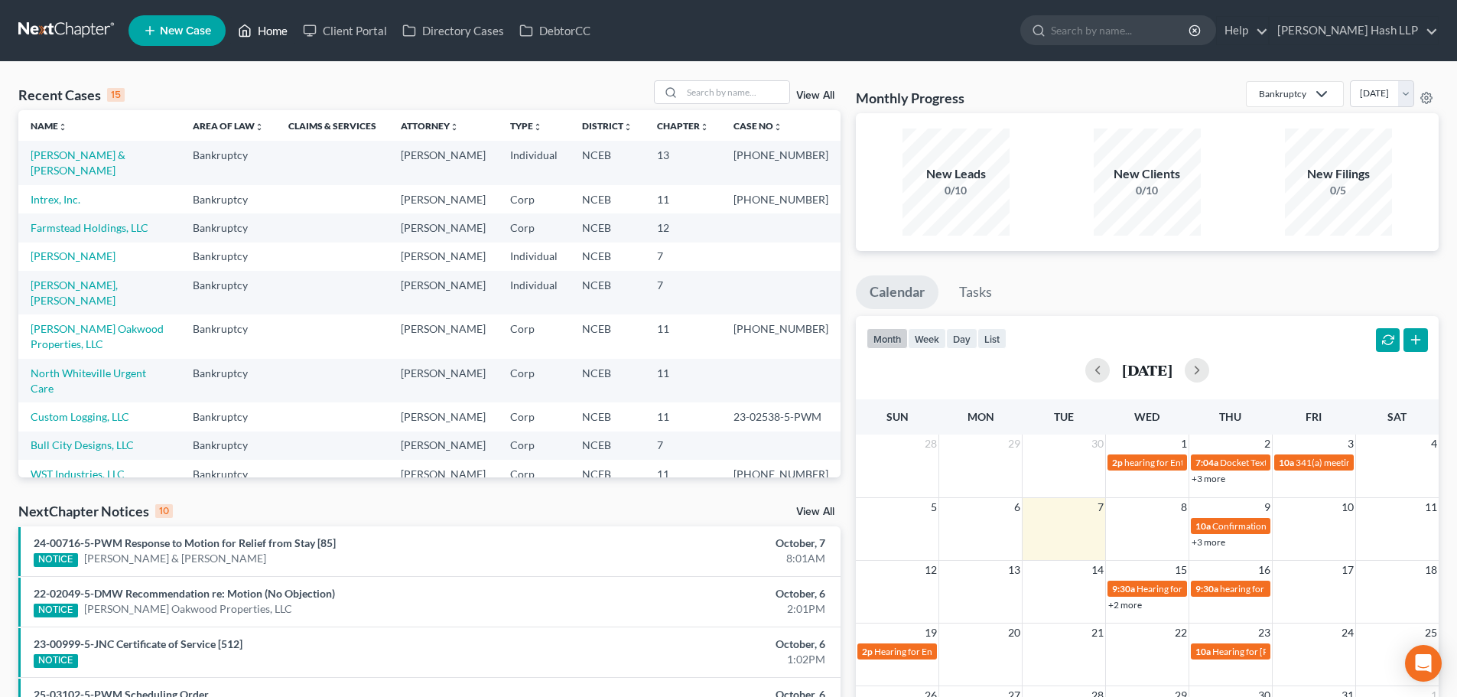
click at [272, 32] on link "Home" at bounding box center [262, 31] width 65 height 28
click at [697, 94] on input "search" at bounding box center [735, 92] width 107 height 22
type input "[PERSON_NAME]"
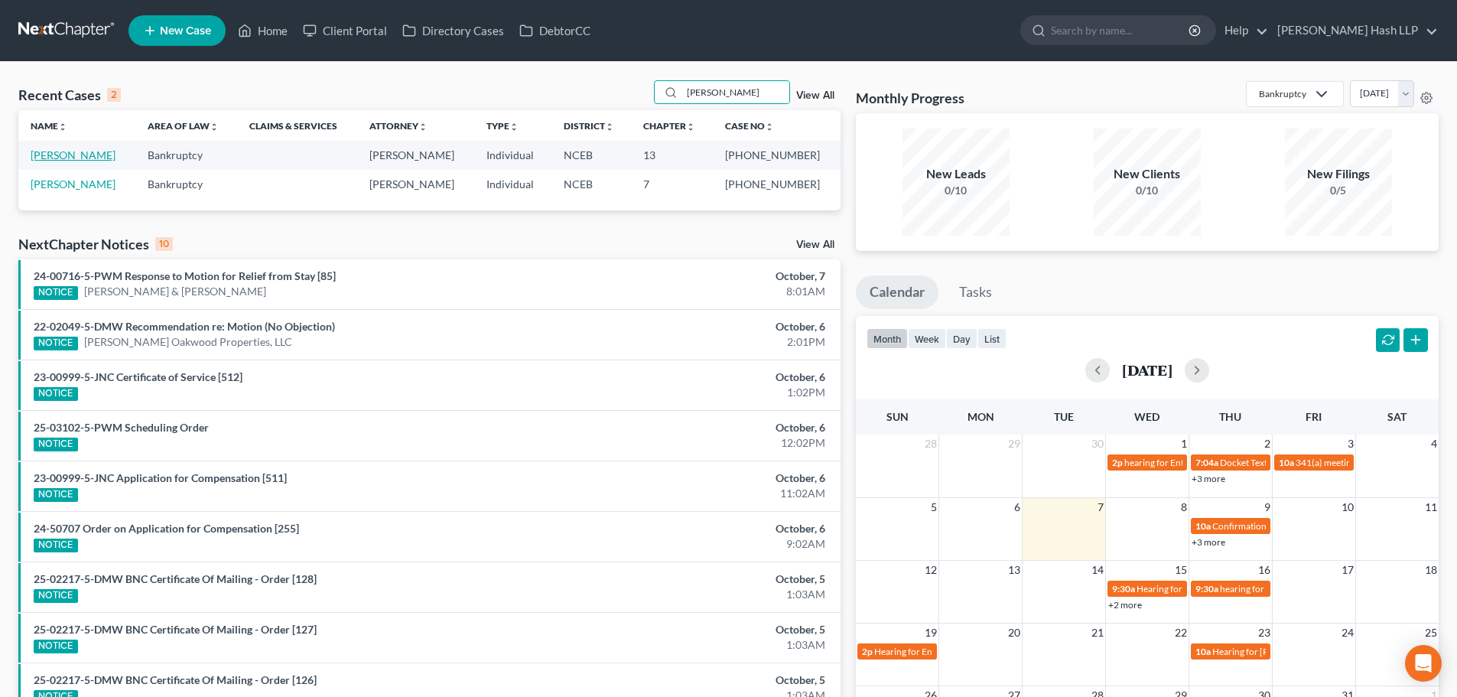
click at [76, 157] on link "[PERSON_NAME]" at bounding box center [73, 154] width 85 height 13
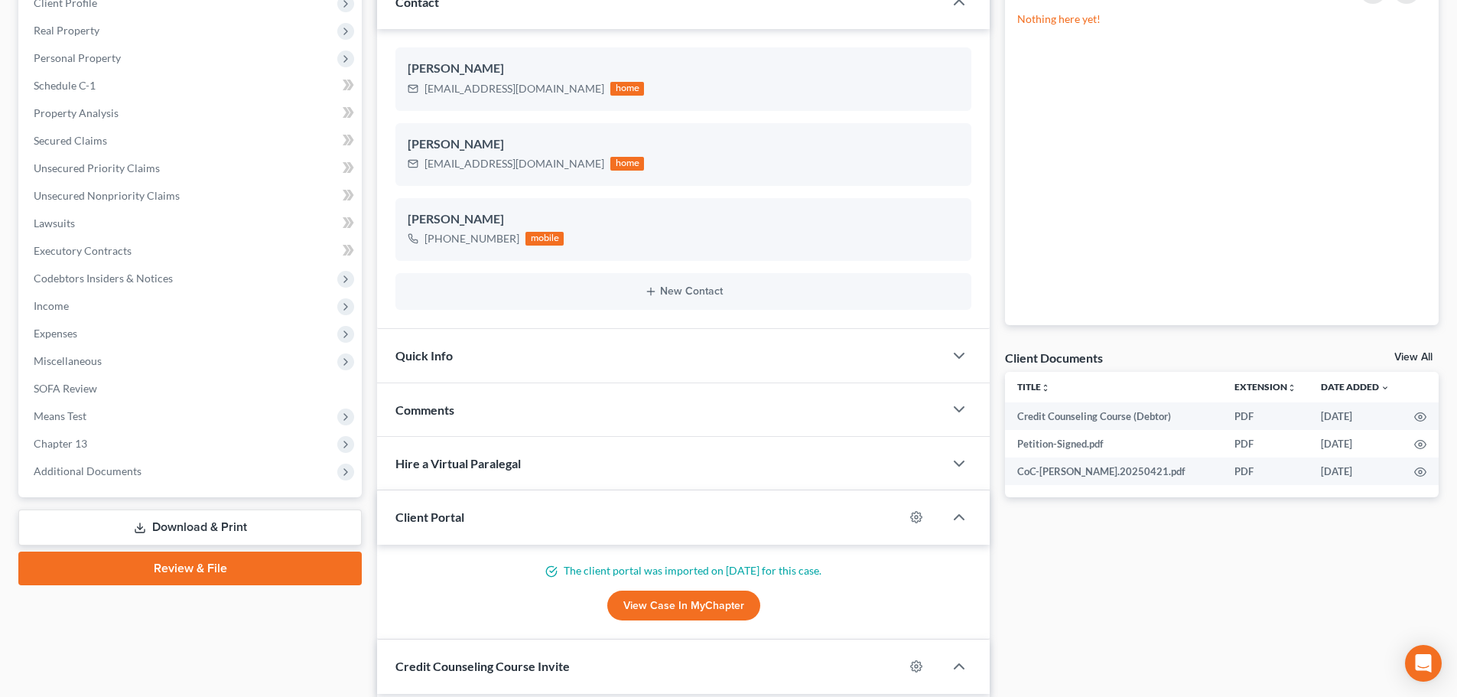
scroll to position [229, 0]
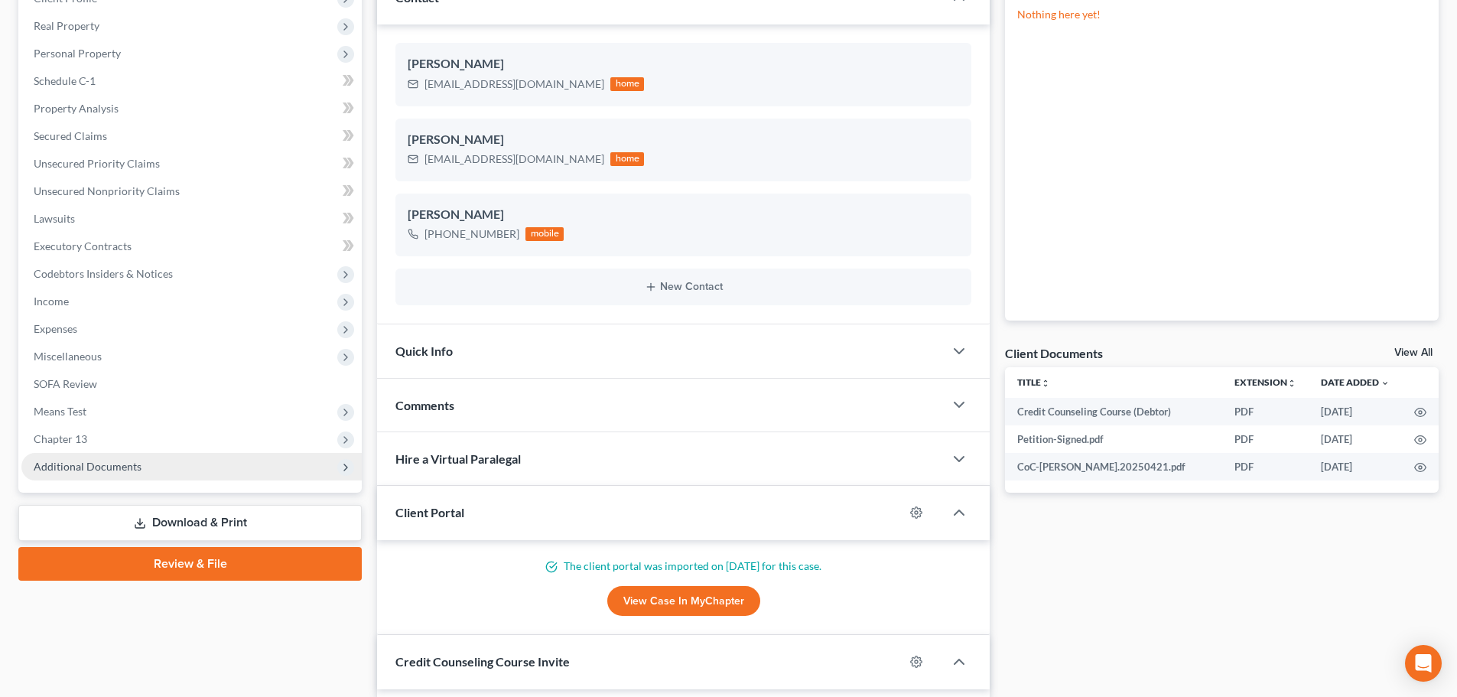
click at [135, 467] on span "Additional Documents" at bounding box center [88, 466] width 108 height 13
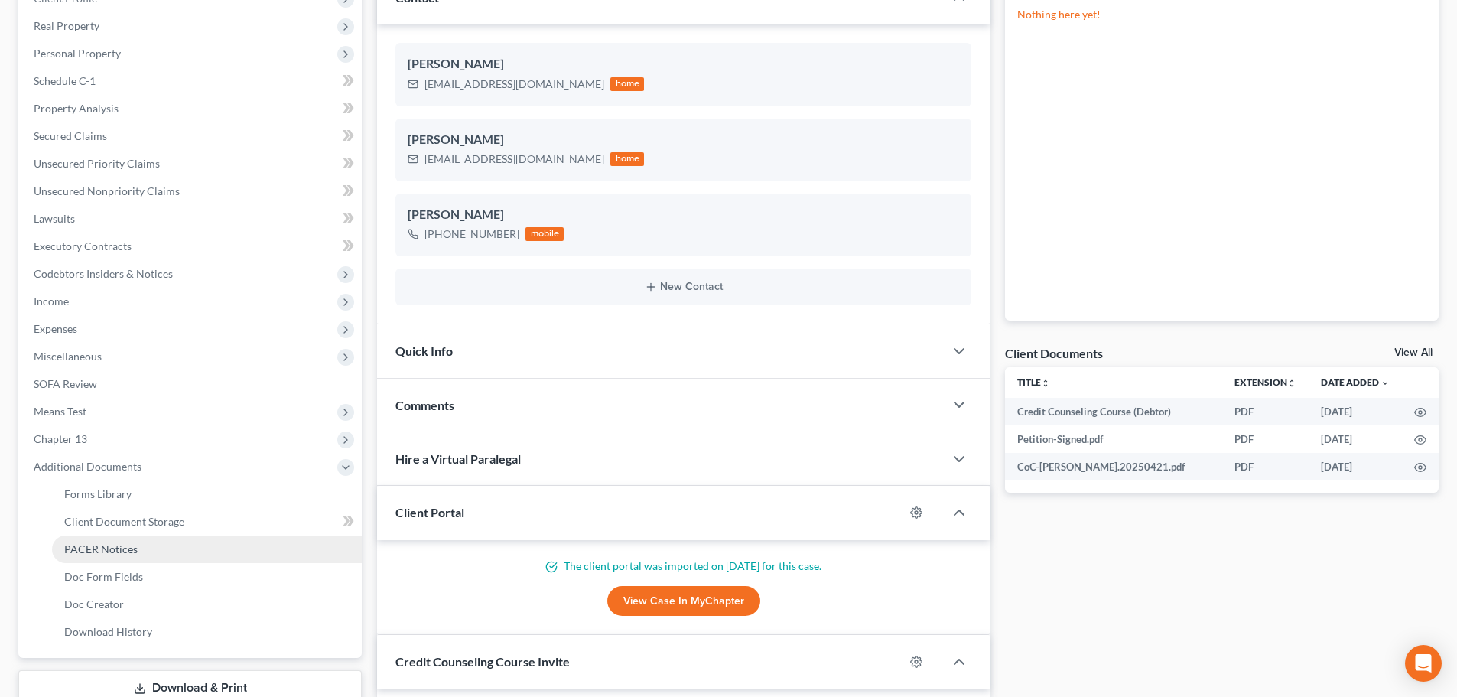
click at [123, 549] on span "PACER Notices" at bounding box center [100, 548] width 73 height 13
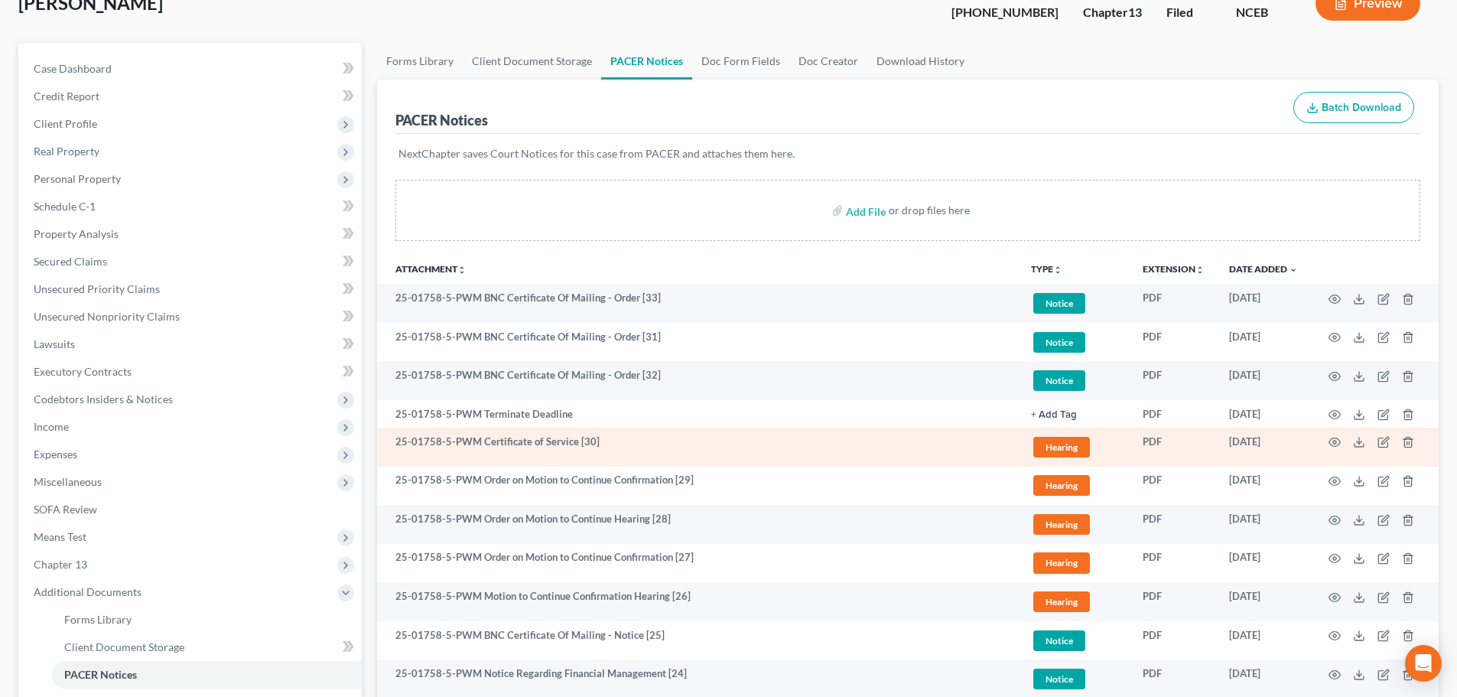
scroll to position [153, 0]
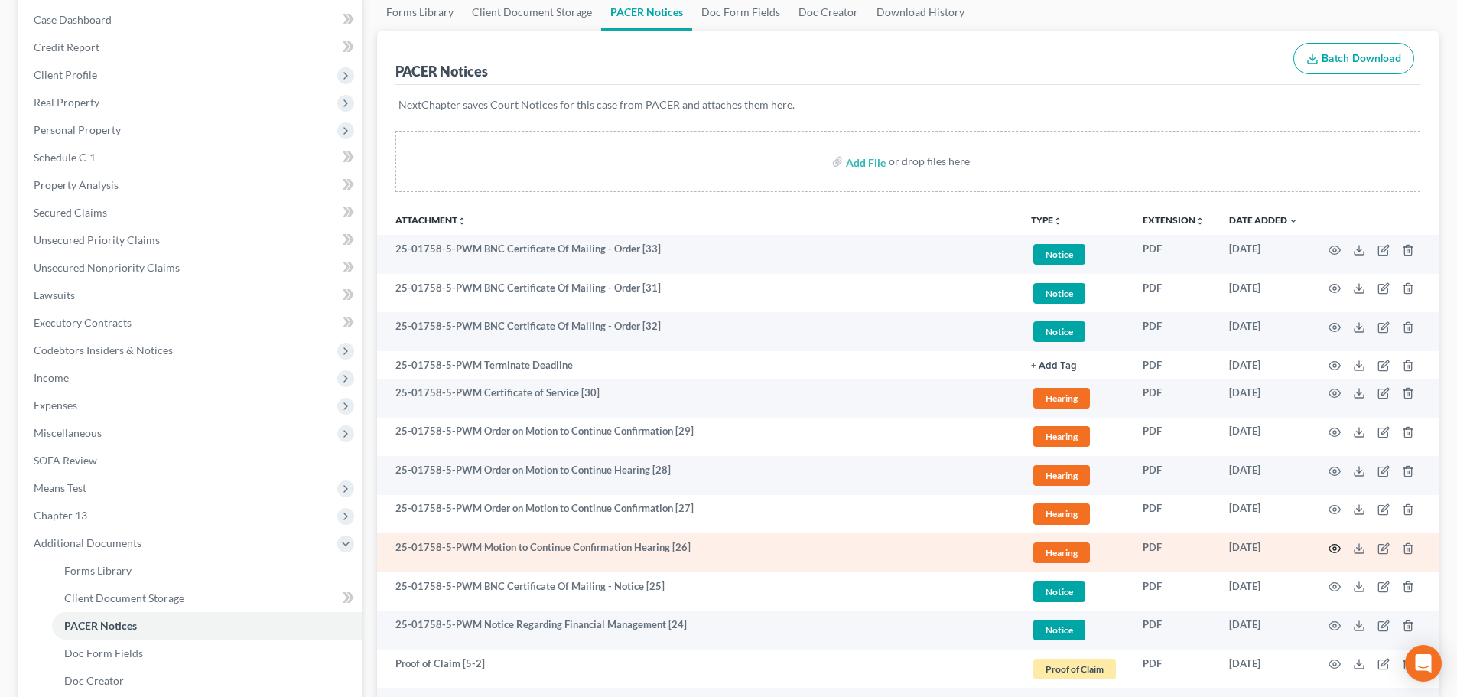
click at [1333, 548] on circle "button" at bounding box center [1334, 548] width 3 height 3
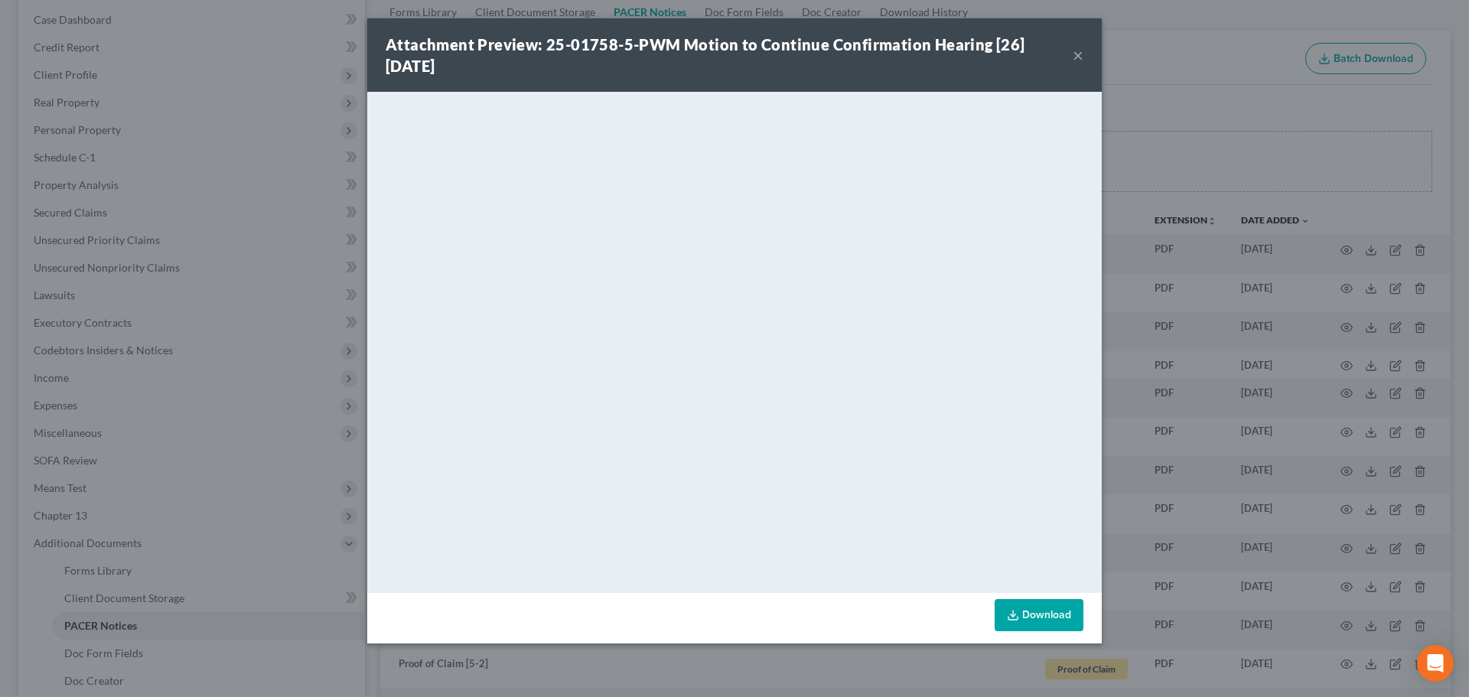
click at [1078, 53] on button "×" at bounding box center [1077, 55] width 11 height 18
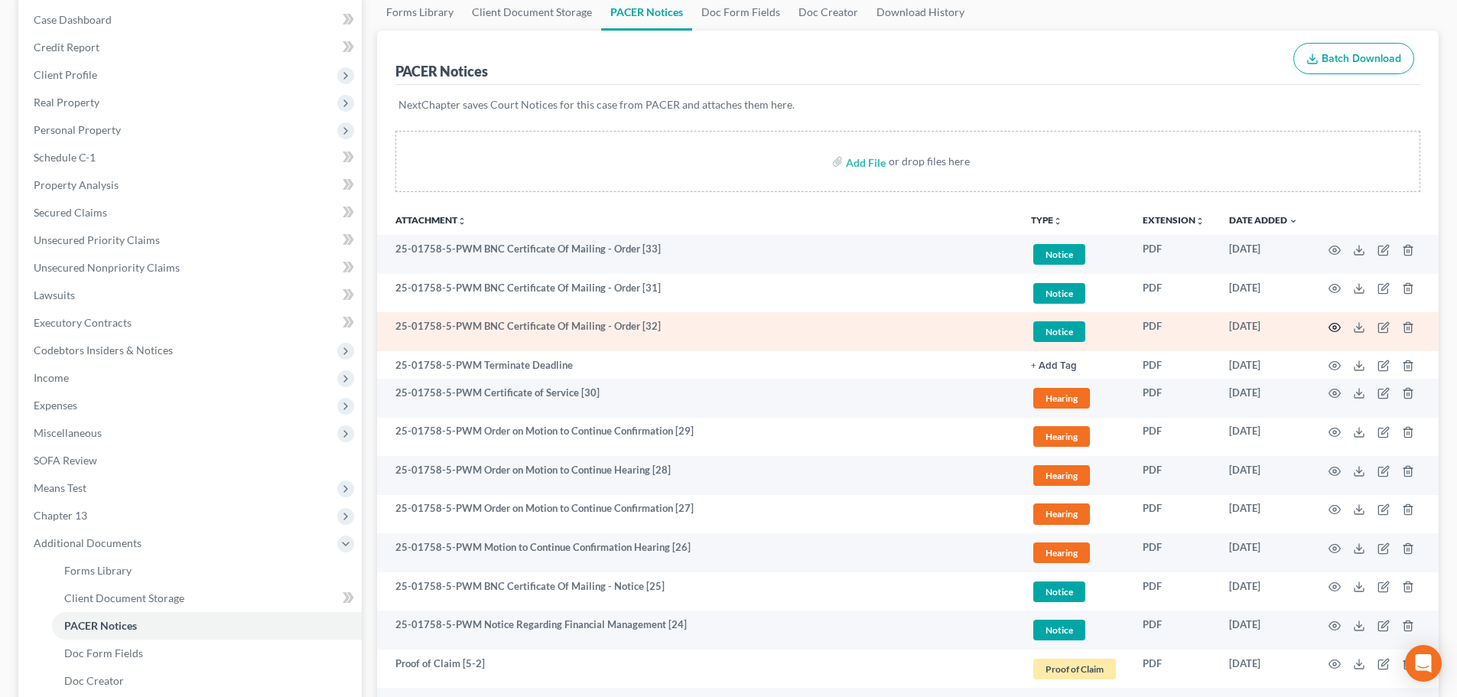
click at [1336, 324] on icon "button" at bounding box center [1334, 328] width 11 height 8
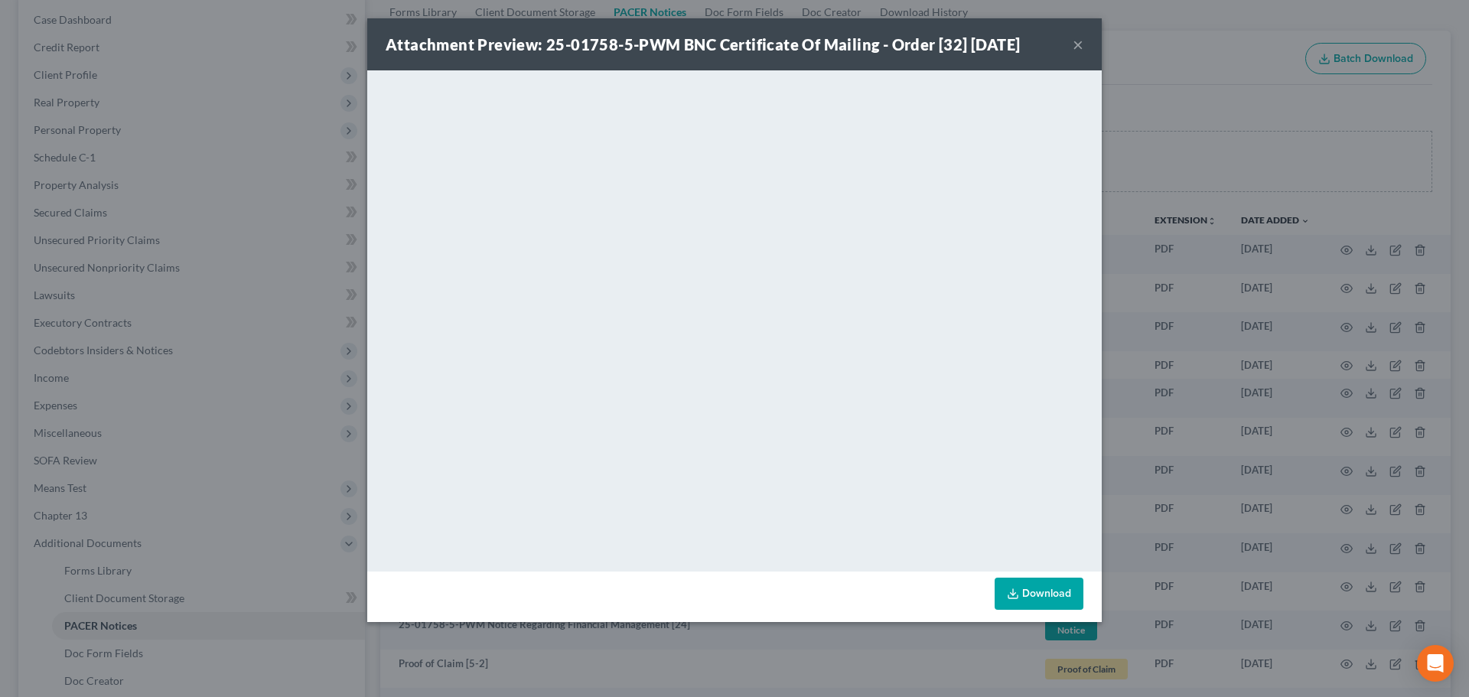
click at [1078, 54] on button "×" at bounding box center [1077, 44] width 11 height 18
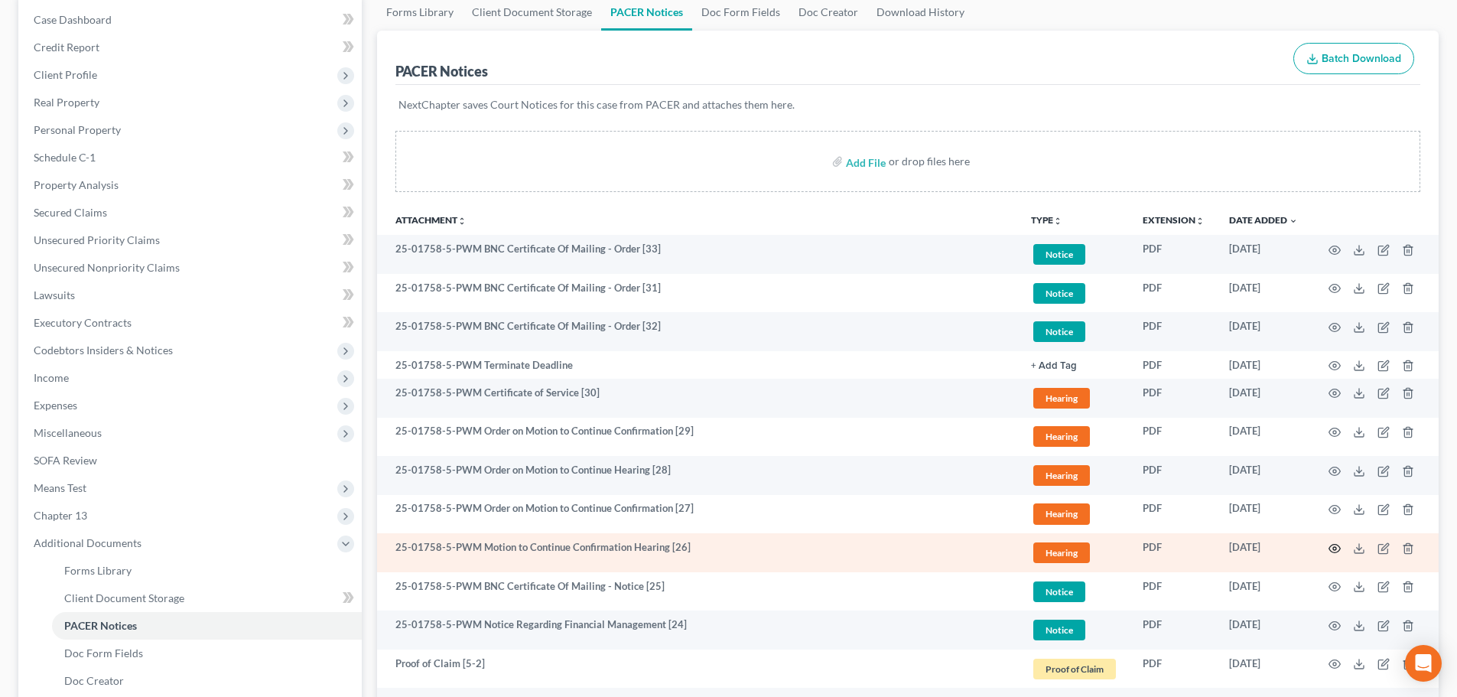
click at [1337, 548] on icon "button" at bounding box center [1335, 548] width 12 height 12
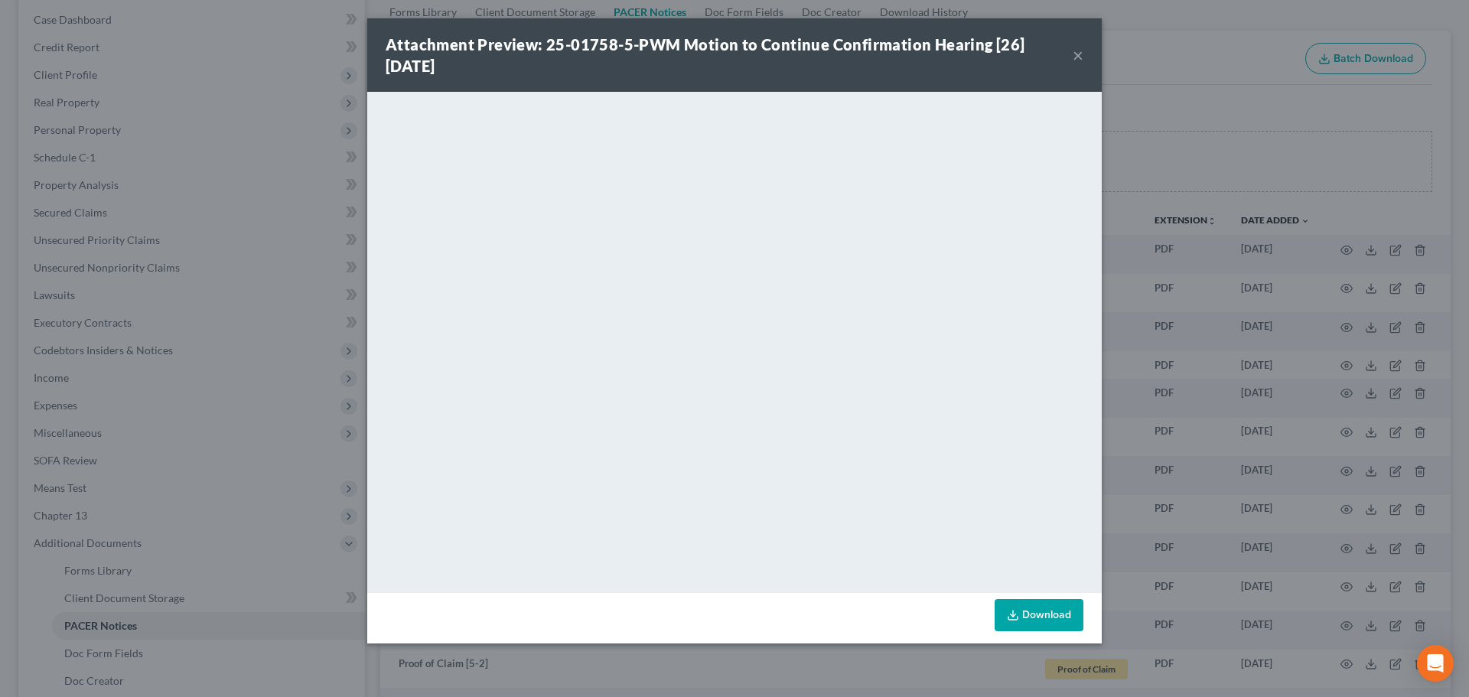
drag, startPoint x: 1079, startPoint y: 54, endPoint x: 1066, endPoint y: 61, distance: 14.7
click at [1079, 54] on button "×" at bounding box center [1077, 55] width 11 height 18
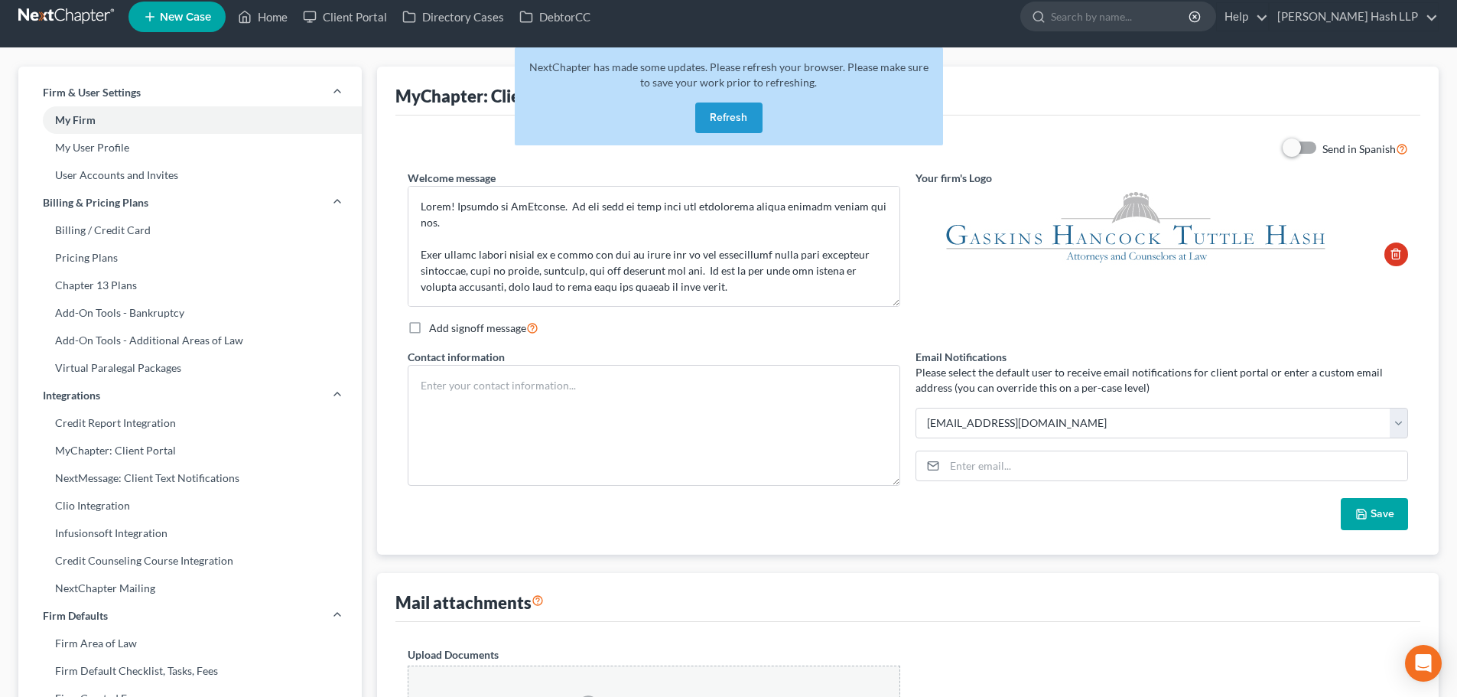
scroll to position [13, 0]
